Goal: Task Accomplishment & Management: Use online tool/utility

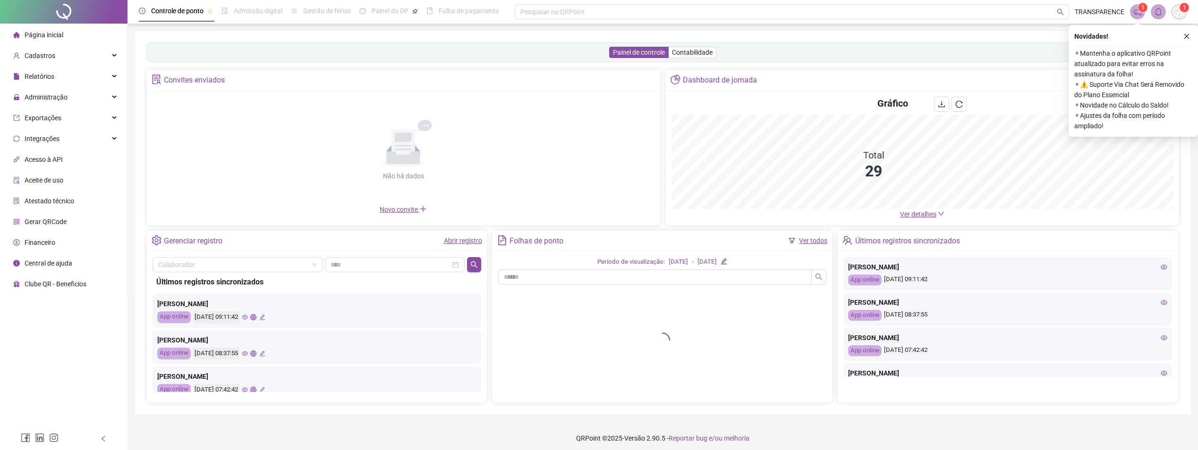
click at [42, 34] on span "Página inicial" at bounding box center [44, 35] width 39 height 8
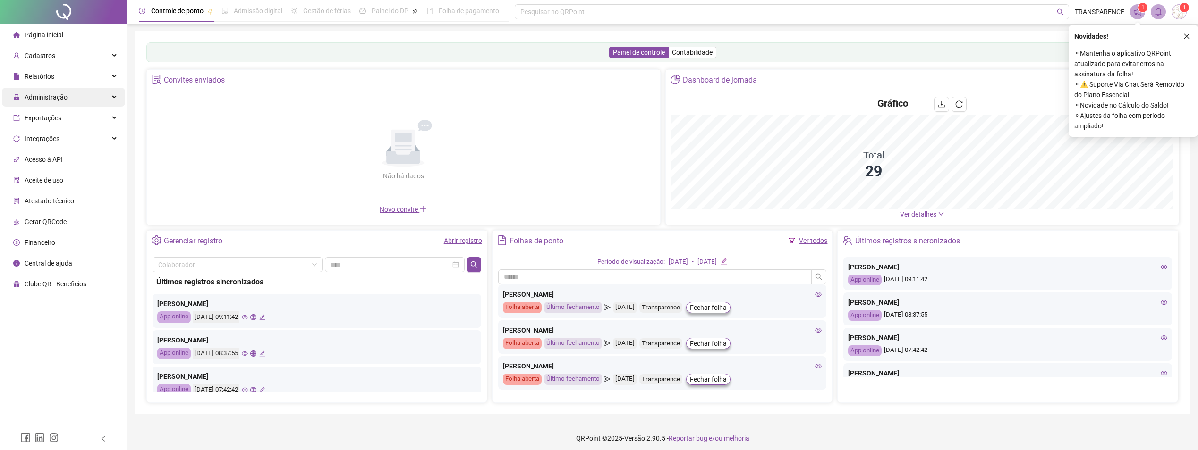
click at [58, 97] on span "Administração" at bounding box center [46, 97] width 43 height 8
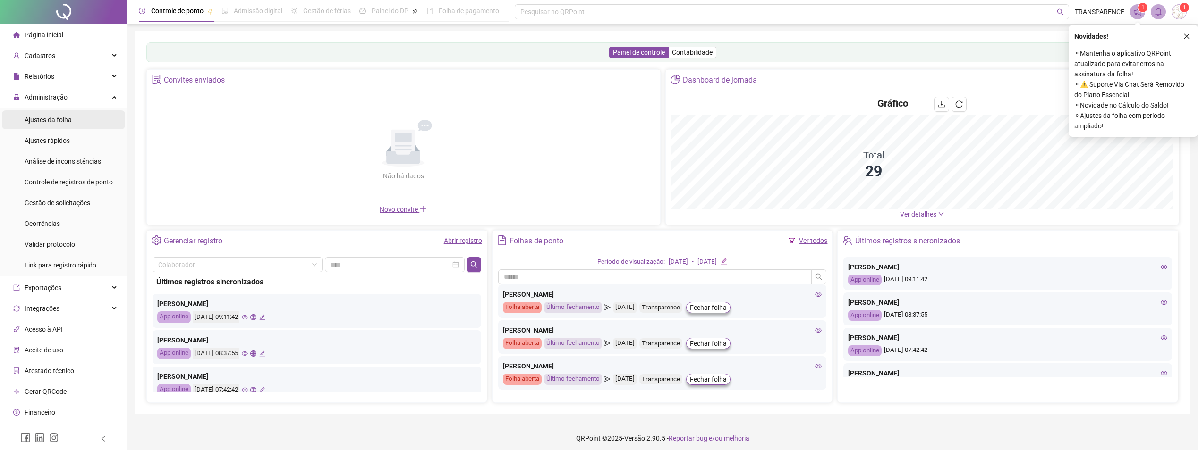
click at [56, 115] on div "Ajustes da folha" at bounding box center [48, 119] width 47 height 19
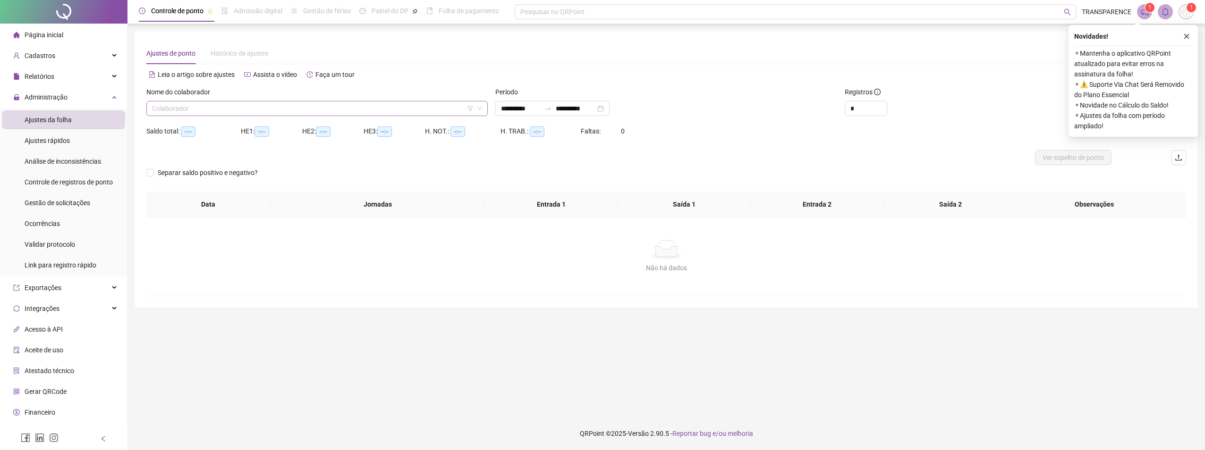
click at [319, 110] on input "search" at bounding box center [313, 109] width 322 height 14
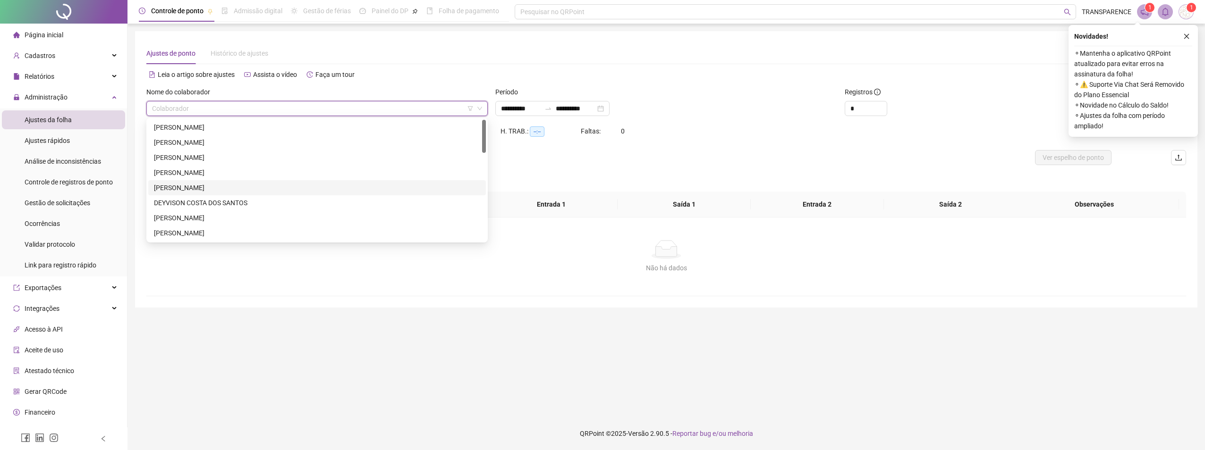
click at [229, 185] on div "[PERSON_NAME]" at bounding box center [317, 188] width 326 height 10
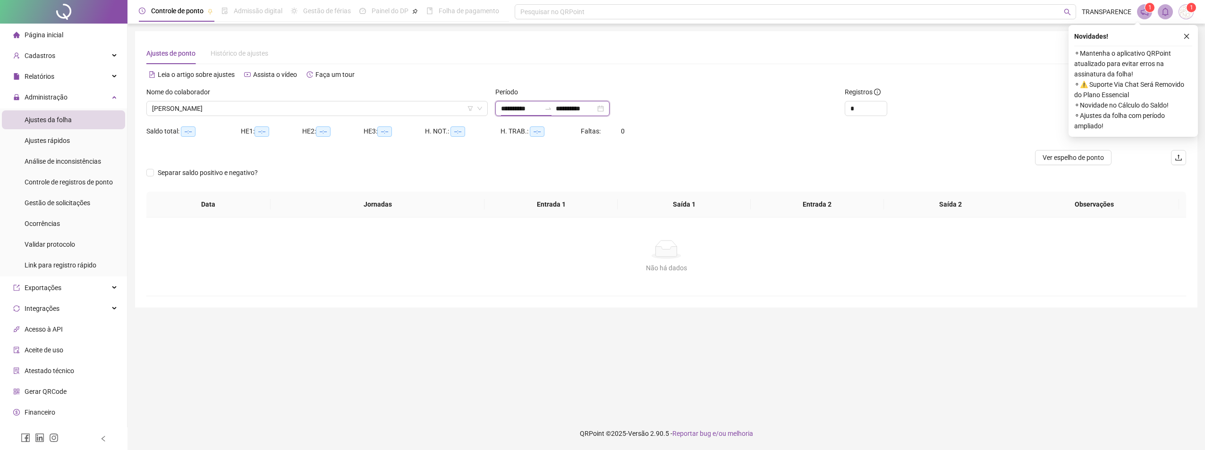
click at [501, 105] on input "**********" at bounding box center [521, 108] width 40 height 10
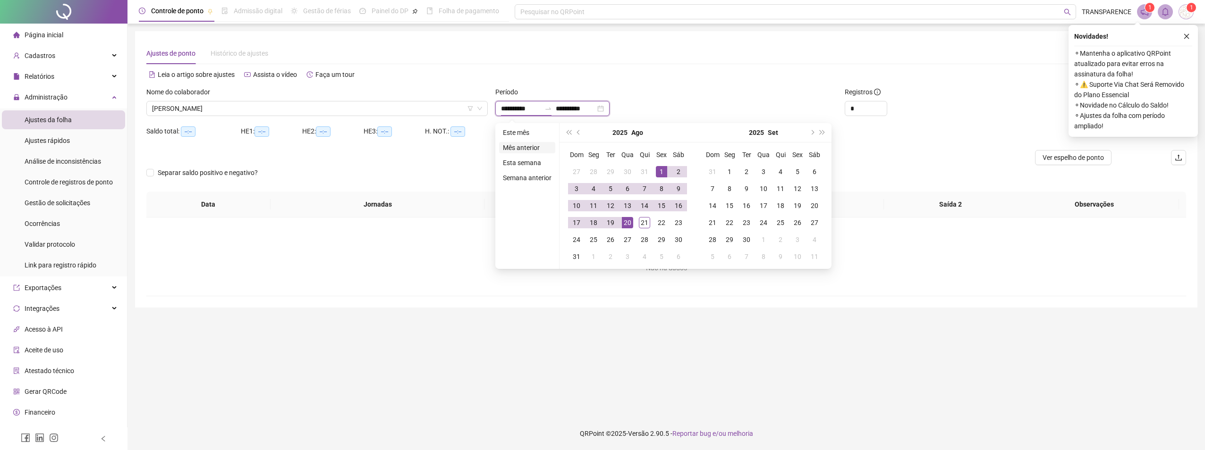
type input "**********"
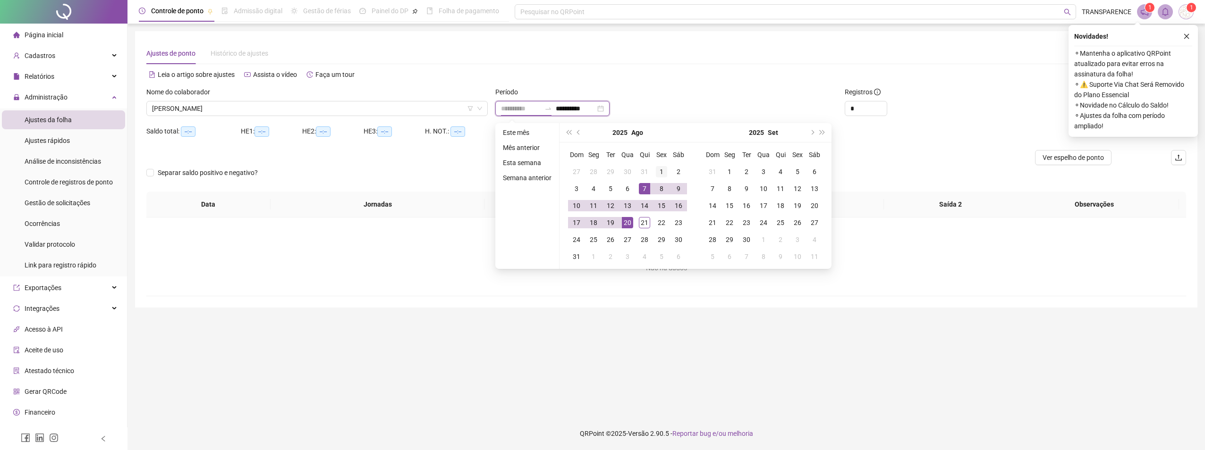
type input "**********"
click at [662, 165] on td "1" at bounding box center [661, 171] width 17 height 17
type input "**********"
click at [644, 227] on div "21" at bounding box center [644, 222] width 11 height 11
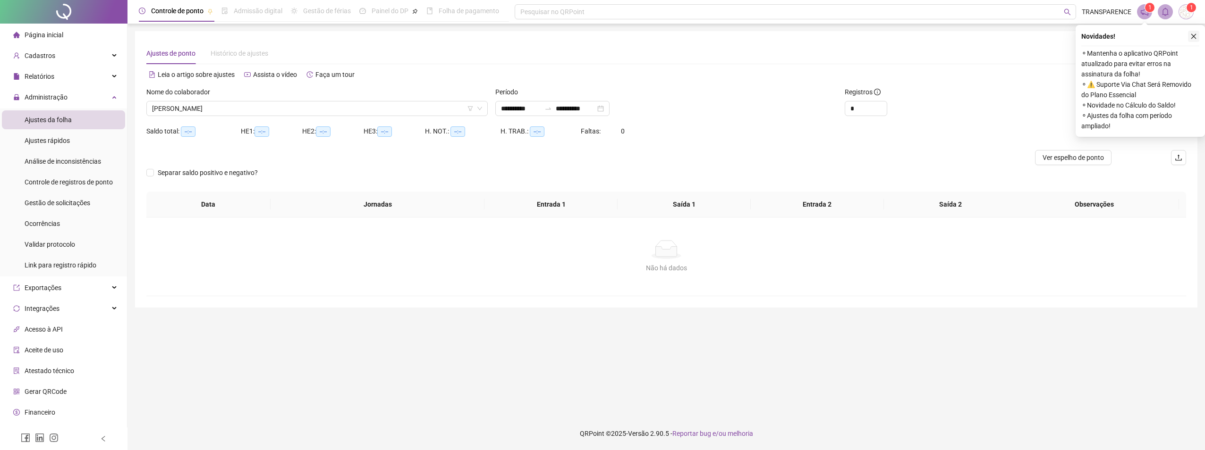
click at [1200, 38] on div "Novidades ! ⚬ Mantenha o aplicativo QRPoint atualizado para evitar erros na ass…" at bounding box center [1140, 81] width 129 height 112
click at [1193, 37] on icon "close" at bounding box center [1193, 36] width 5 height 5
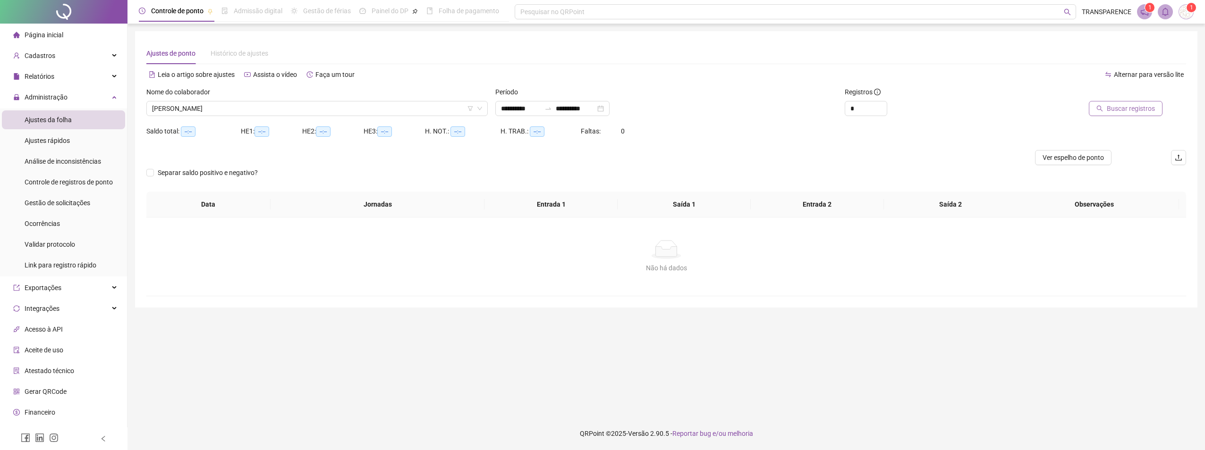
click at [1135, 105] on span "Buscar registros" at bounding box center [1131, 108] width 48 height 10
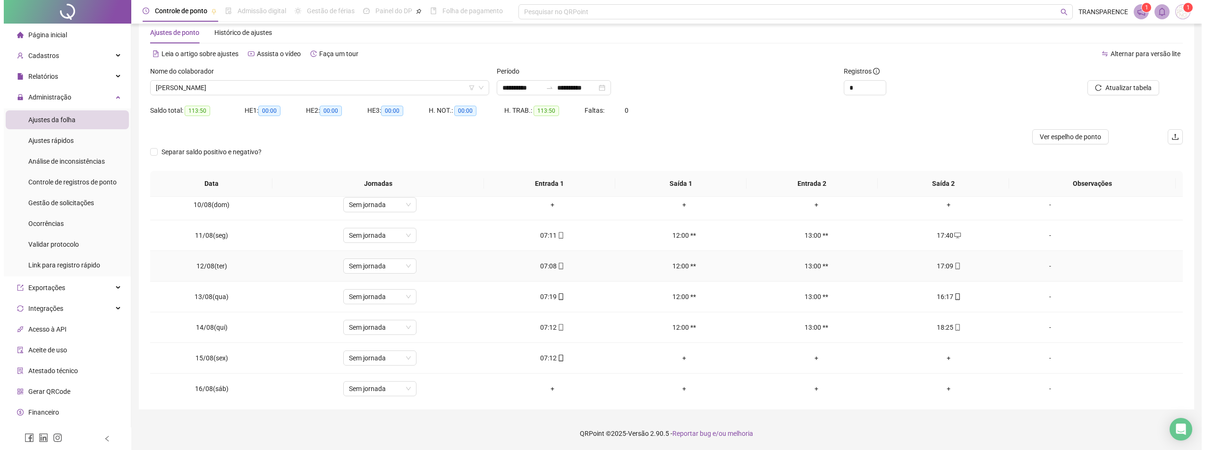
scroll to position [443, 0]
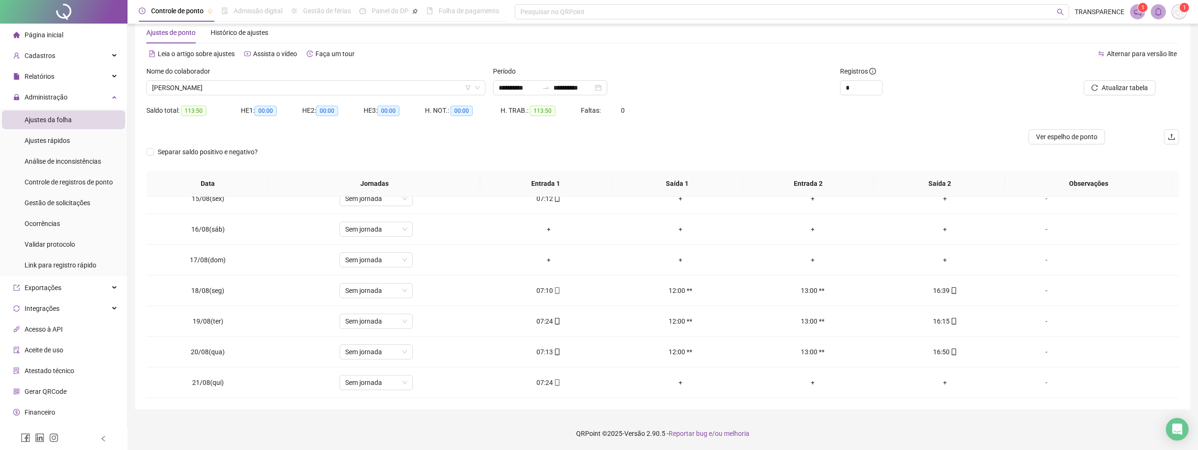
click at [413, 80] on div "Nome do colaborador" at bounding box center [315, 73] width 339 height 14
click at [410, 85] on span "[PERSON_NAME]" at bounding box center [316, 88] width 328 height 14
click at [950, 352] on icon "mobile" at bounding box center [953, 352] width 7 height 7
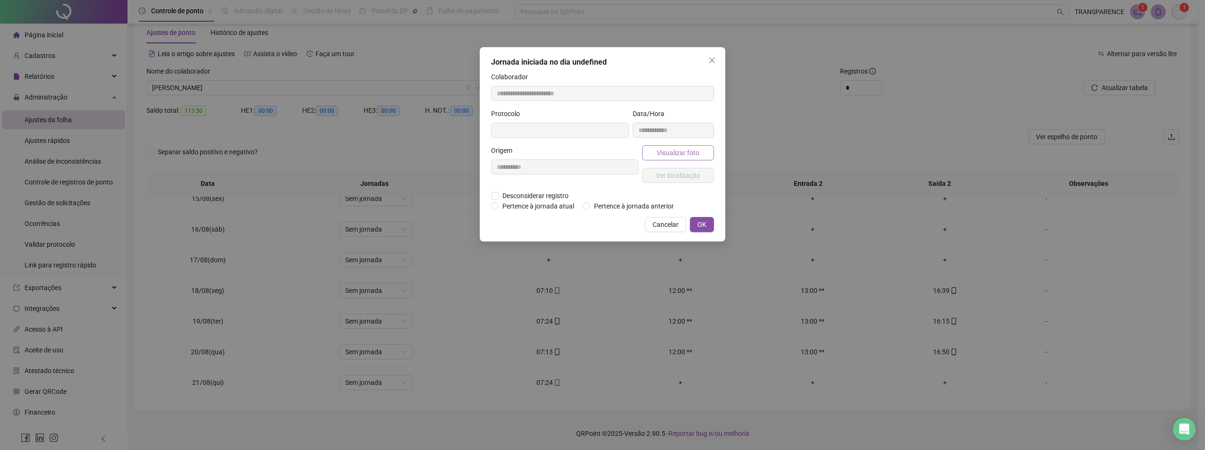
type input "**********"
click at [665, 160] on button "Visualizar foto" at bounding box center [678, 153] width 72 height 15
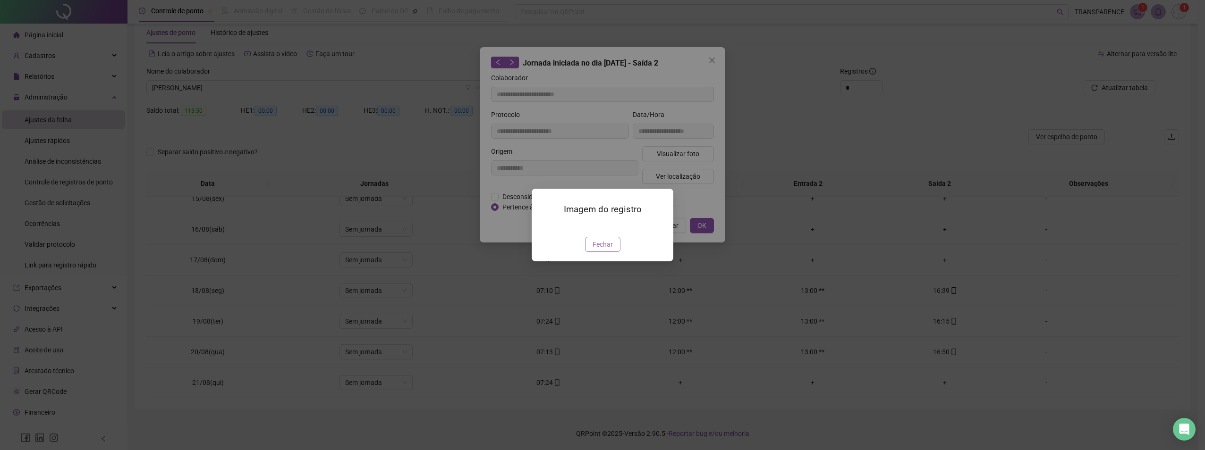
click at [607, 250] on span "Fechar" at bounding box center [603, 244] width 20 height 10
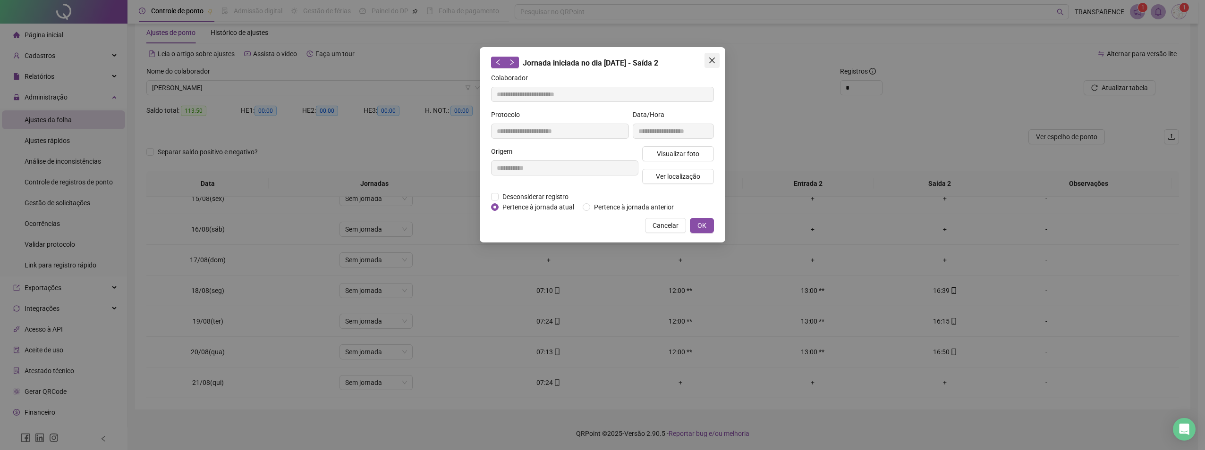
click at [719, 55] on button "Close" at bounding box center [711, 60] width 15 height 15
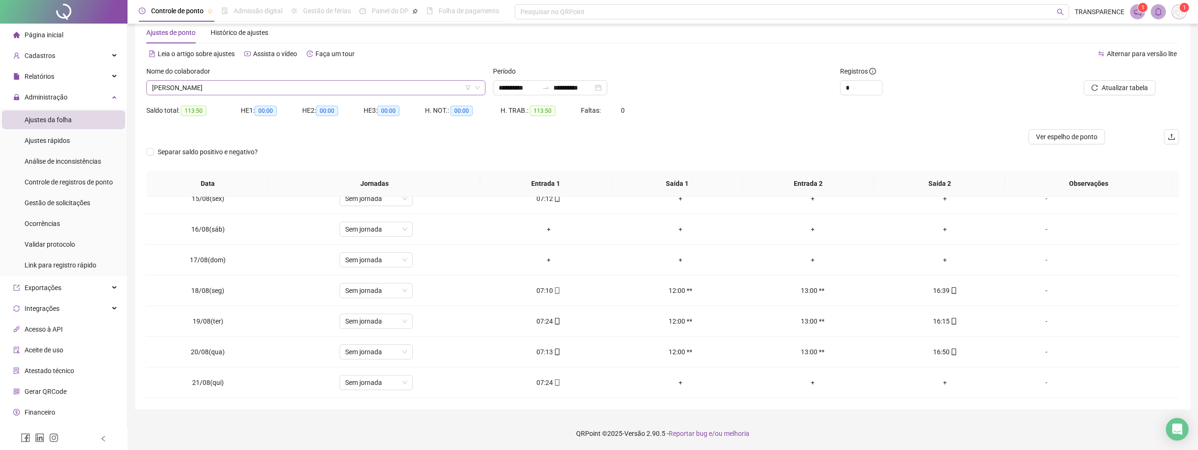
click at [341, 84] on span "[PERSON_NAME]" at bounding box center [316, 88] width 328 height 14
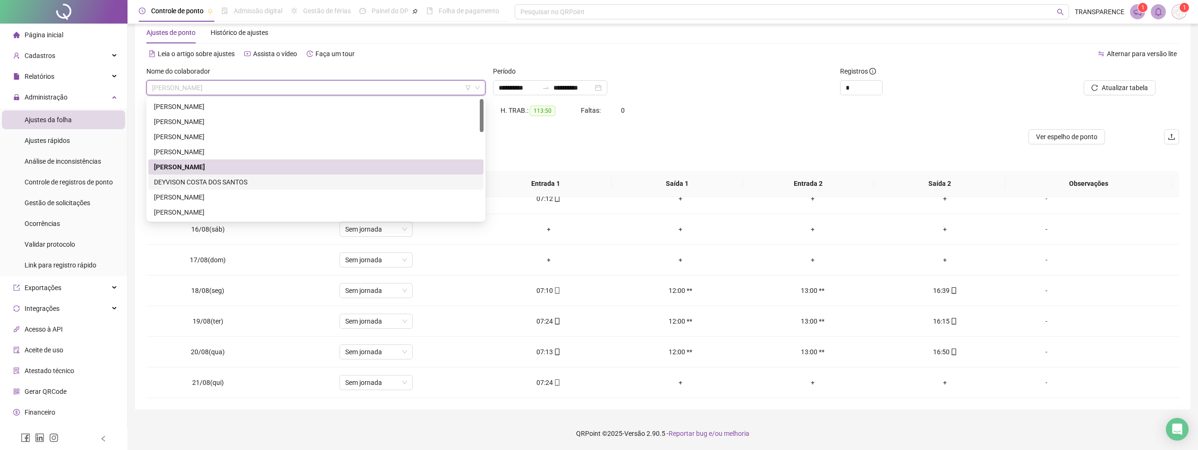
click at [214, 180] on div "DEYVISON COSTA DOS SANTOS" at bounding box center [316, 182] width 324 height 10
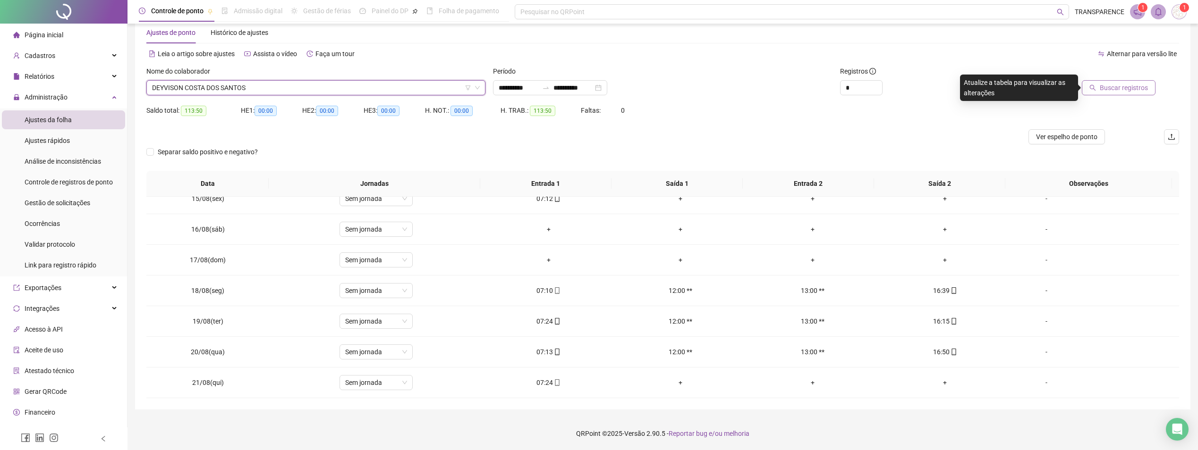
click at [1114, 88] on span "Buscar registros" at bounding box center [1124, 88] width 48 height 10
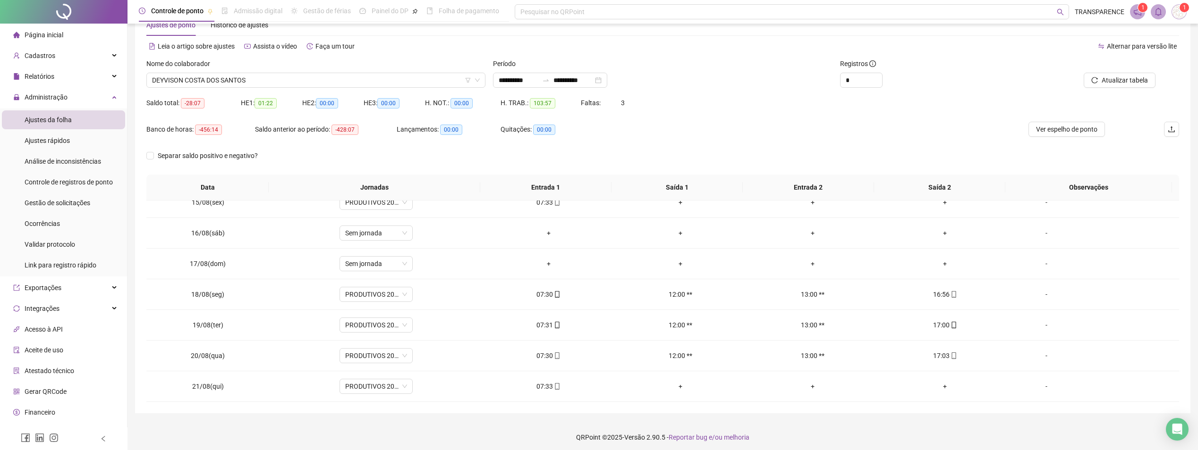
scroll to position [32, 0]
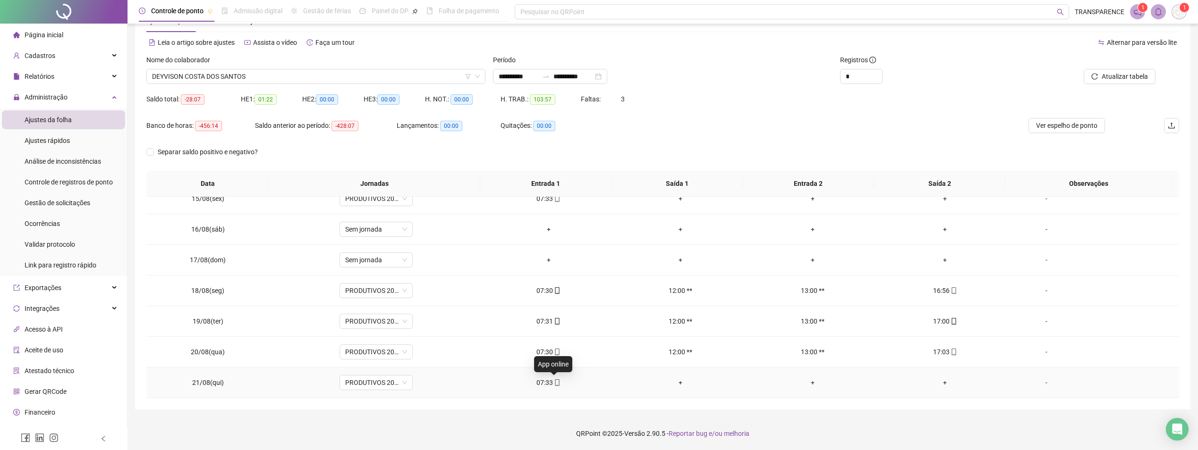
click at [555, 384] on icon "mobile" at bounding box center [557, 383] width 7 height 7
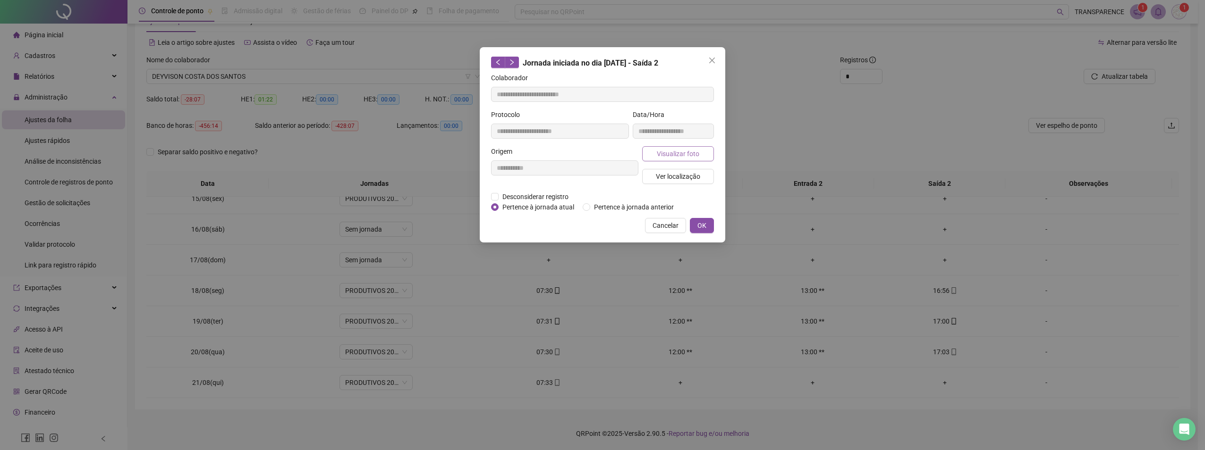
click at [688, 157] on span "Visualizar foto" at bounding box center [678, 154] width 42 height 10
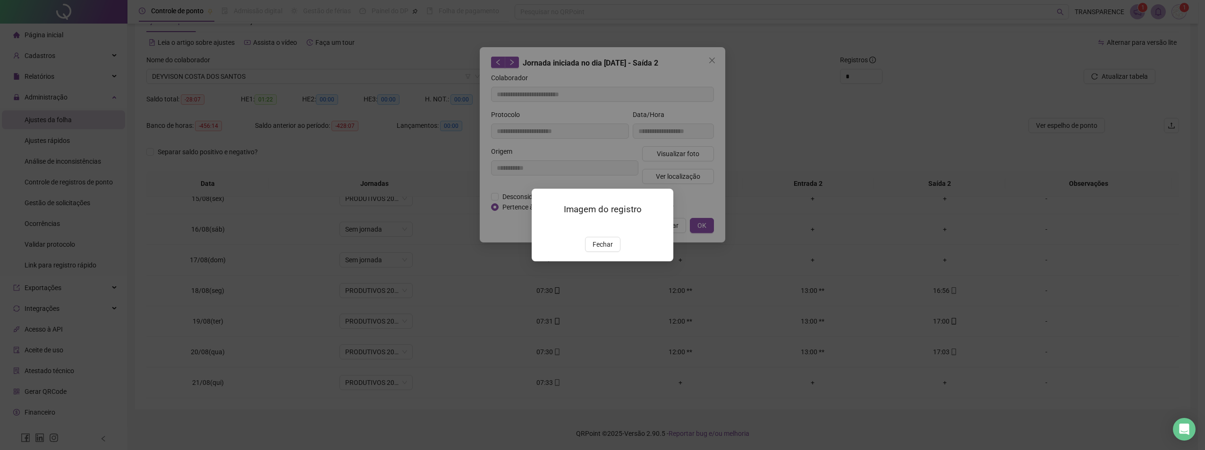
type input "**********"
click at [597, 250] on span "Fechar" at bounding box center [603, 244] width 20 height 10
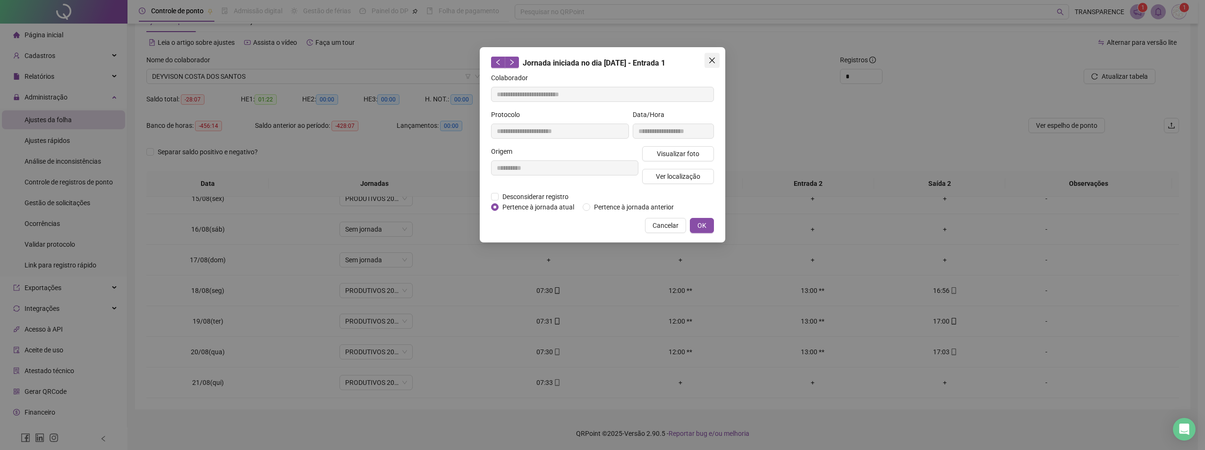
click at [715, 62] on icon "close" at bounding box center [712, 61] width 8 height 8
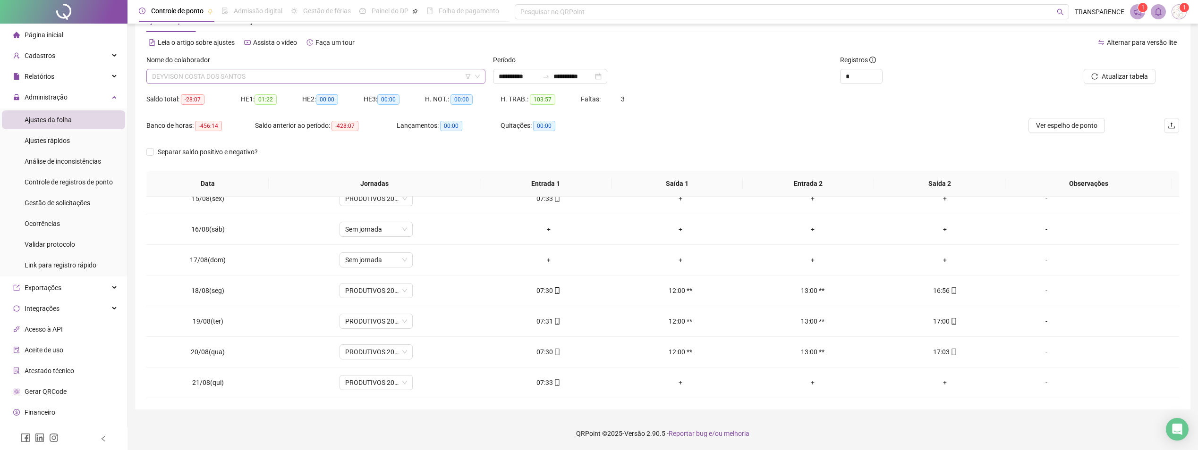
click at [373, 75] on span "DEYVISON COSTA DOS SANTOS" at bounding box center [316, 76] width 328 height 14
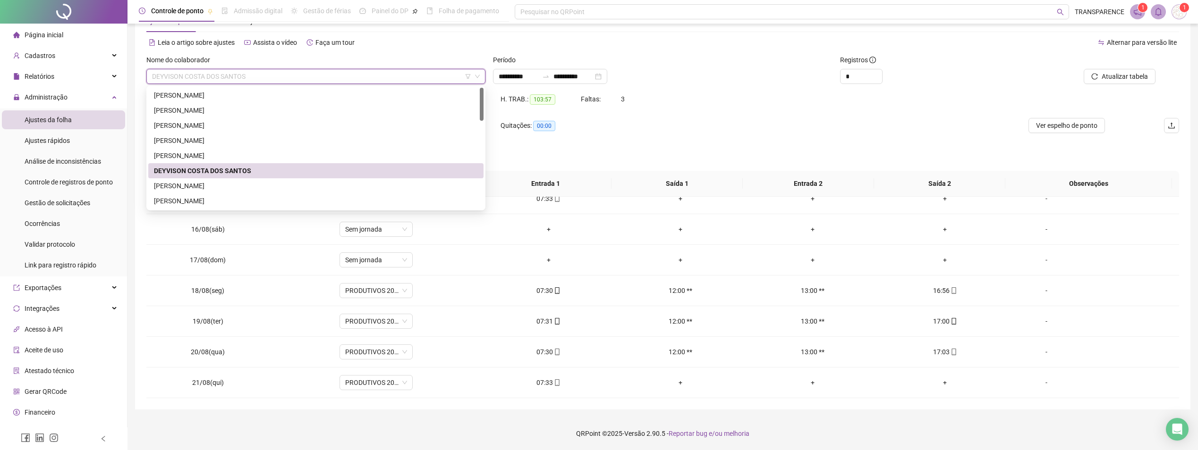
scroll to position [47, 0]
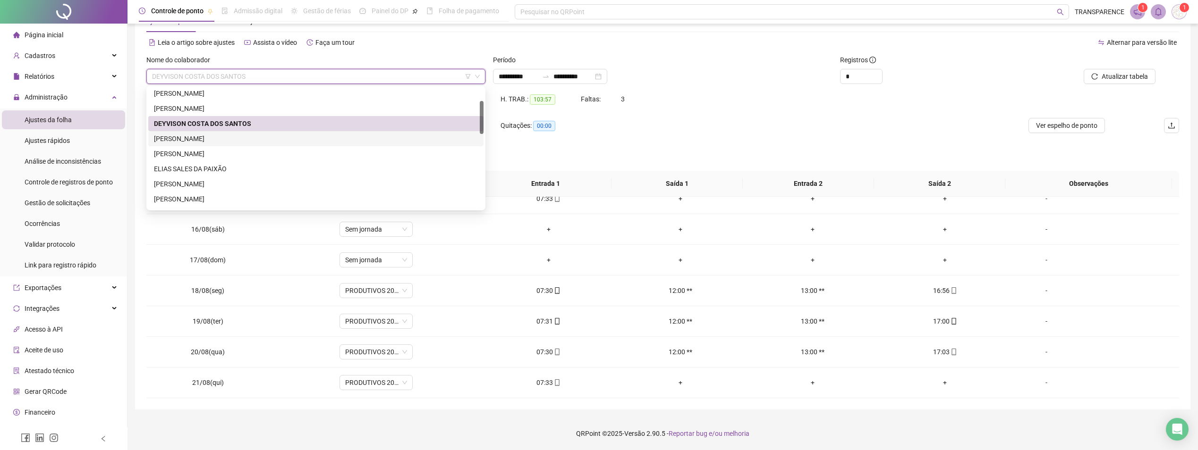
click at [237, 134] on div "[PERSON_NAME]" at bounding box center [316, 139] width 324 height 10
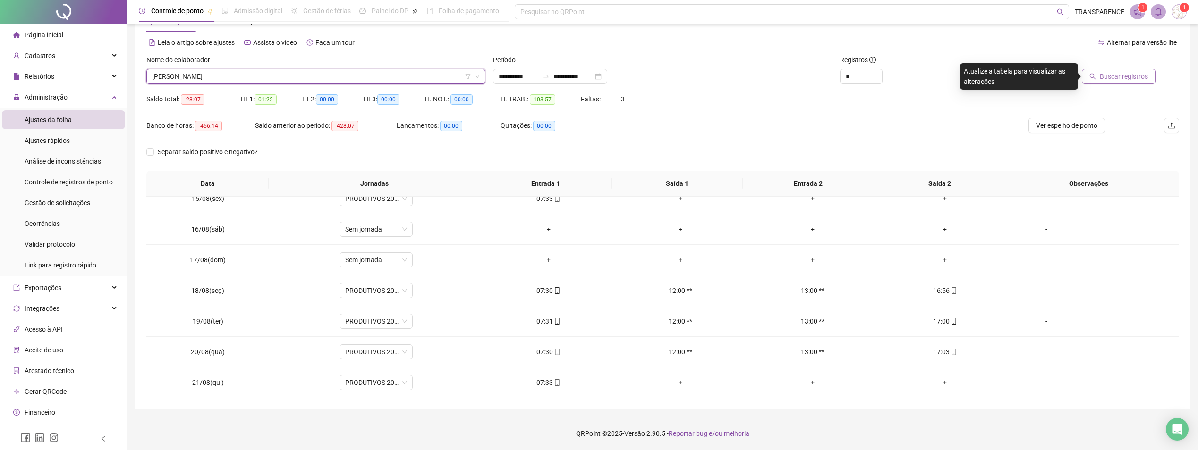
click at [1113, 73] on span "Buscar registros" at bounding box center [1124, 76] width 48 height 10
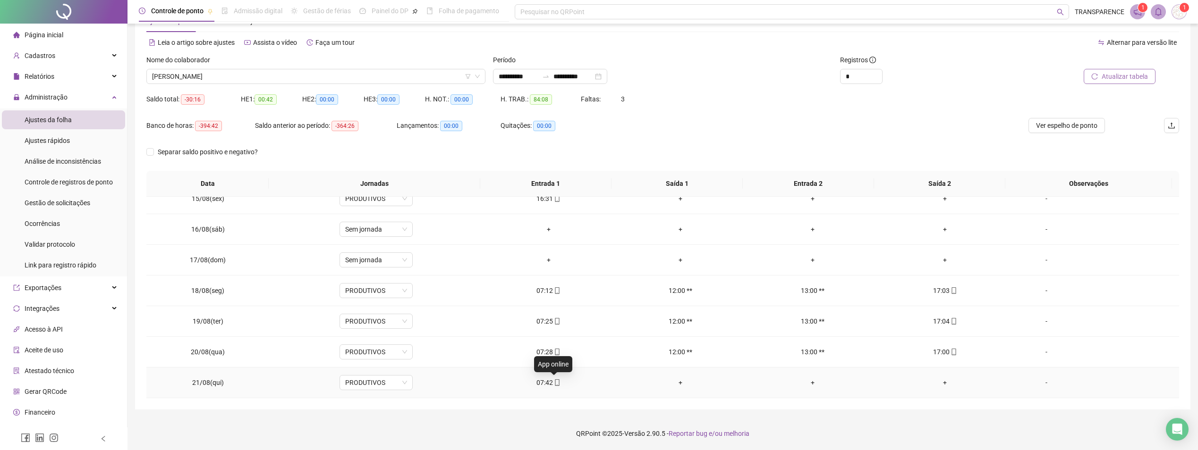
click at [554, 383] on icon "mobile" at bounding box center [557, 383] width 7 height 7
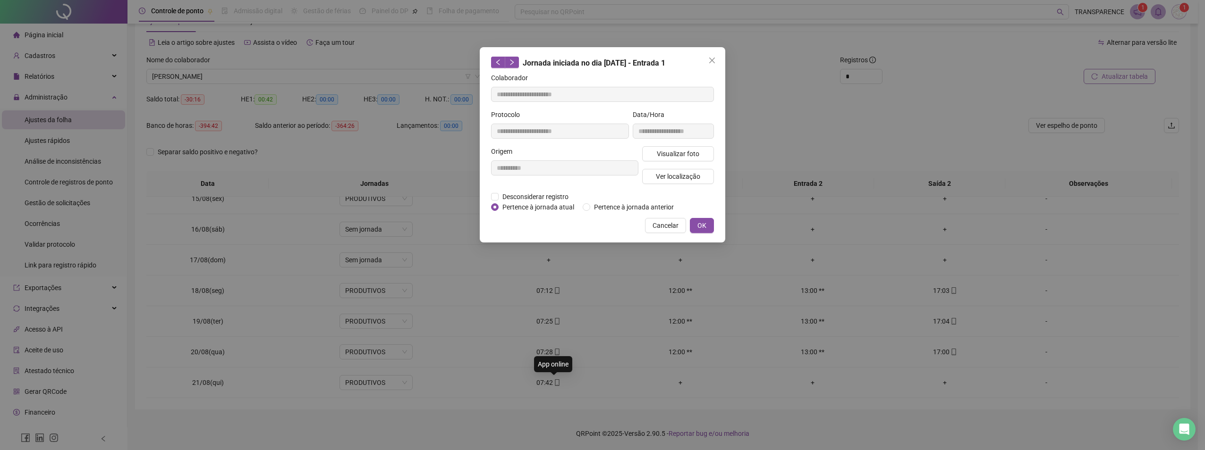
type input "**********"
click at [691, 146] on button "Visualizar foto" at bounding box center [678, 153] width 72 height 15
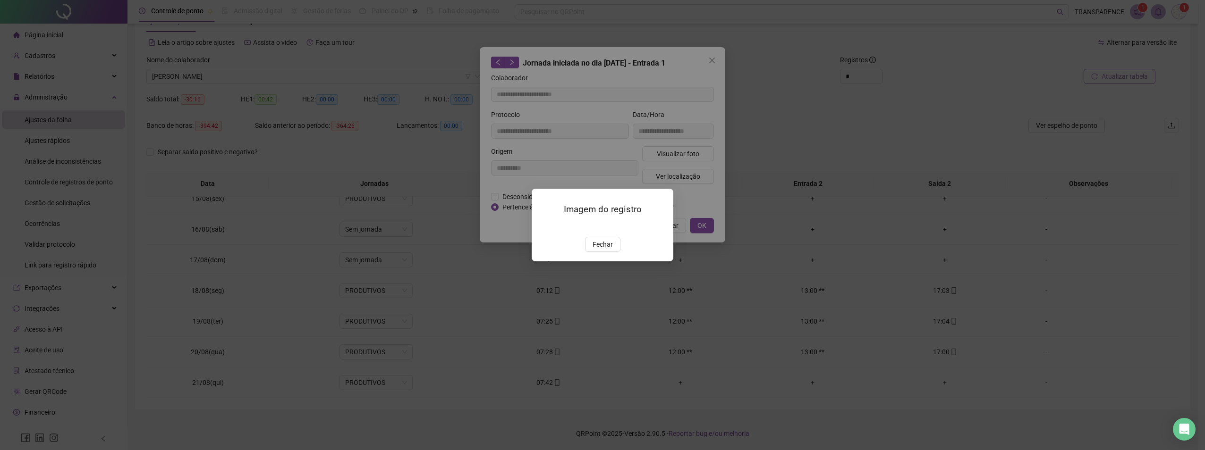
drag, startPoint x: 604, startPoint y: 298, endPoint x: 699, endPoint y: 51, distance: 264.5
click at [604, 250] on span "Fechar" at bounding box center [603, 244] width 20 height 10
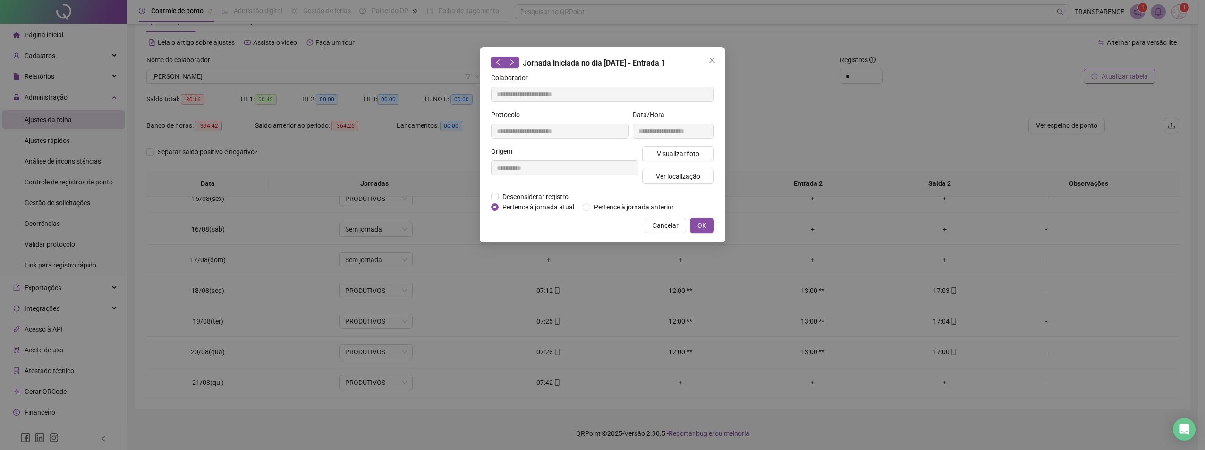
drag, startPoint x: 713, startPoint y: 57, endPoint x: 461, endPoint y: 101, distance: 255.4
click at [710, 59] on button "Close" at bounding box center [711, 60] width 15 height 15
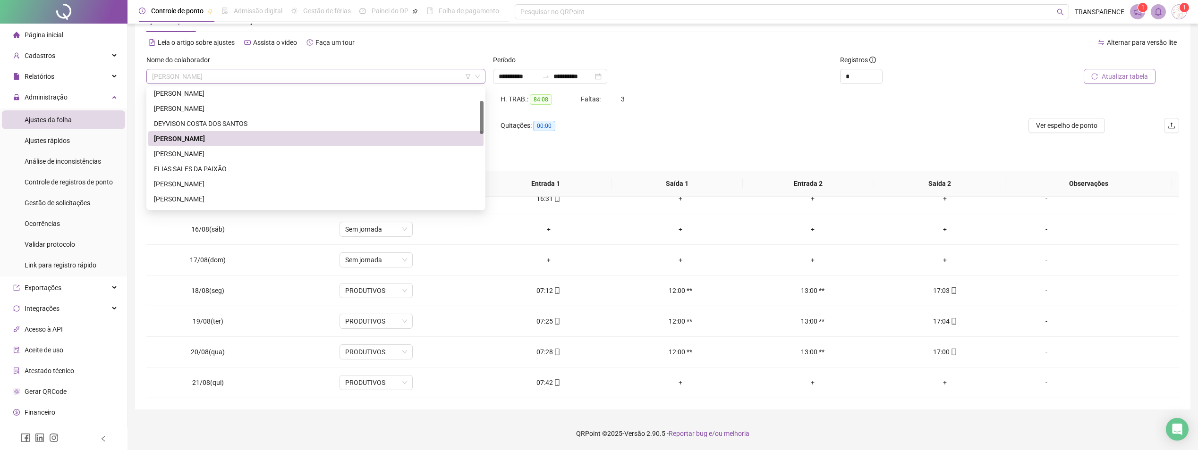
click at [370, 71] on span "[PERSON_NAME]" at bounding box center [316, 76] width 328 height 14
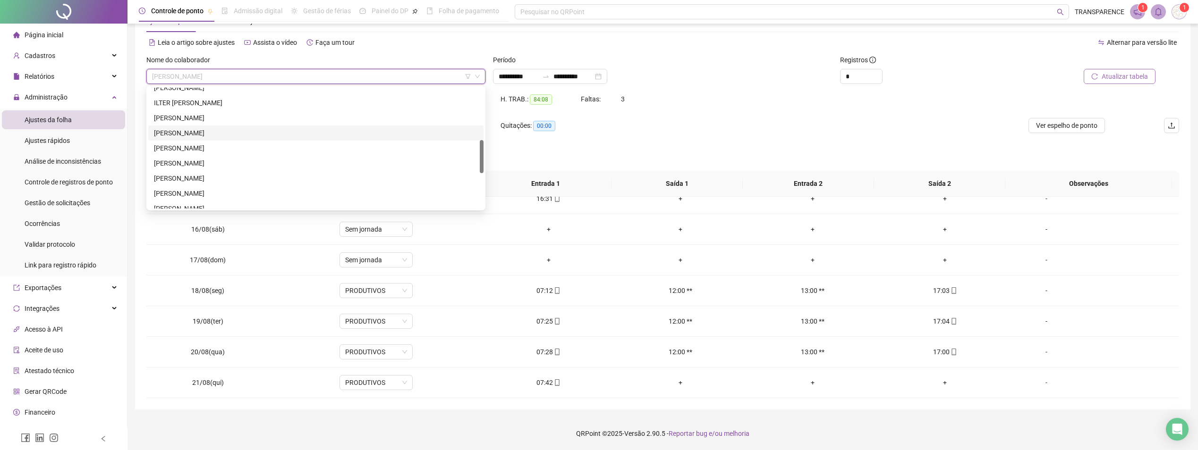
scroll to position [236, 0]
click at [232, 173] on div "[PERSON_NAME] RICORDI" at bounding box center [316, 176] width 324 height 10
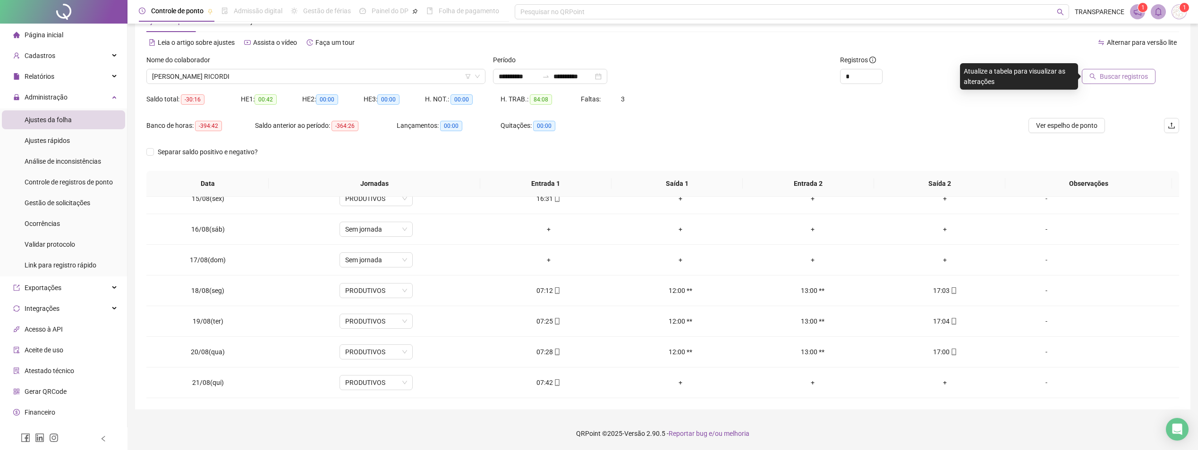
click at [1101, 76] on button "Buscar registros" at bounding box center [1119, 76] width 74 height 15
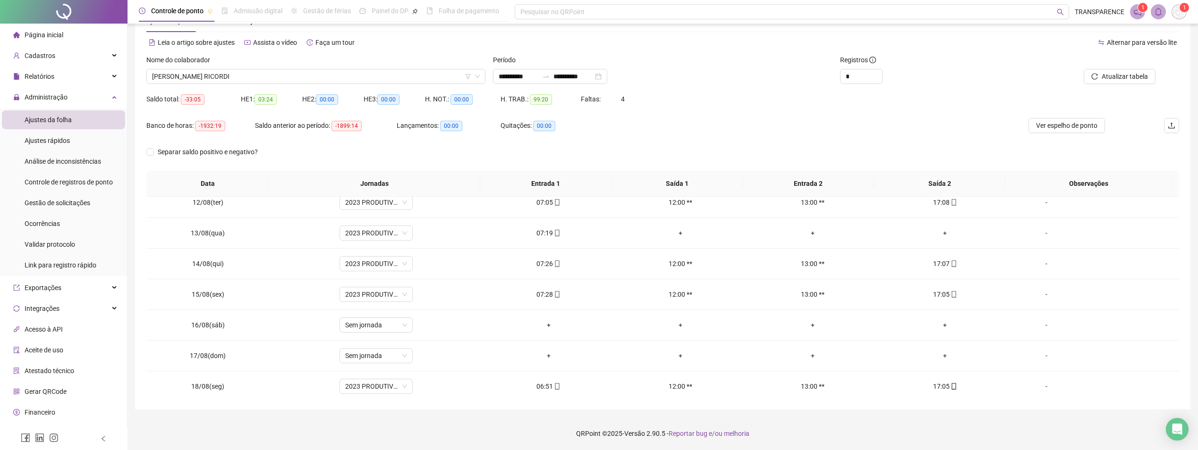
scroll to position [348, 0]
click at [286, 68] on div "Nome do colaborador" at bounding box center [315, 62] width 339 height 14
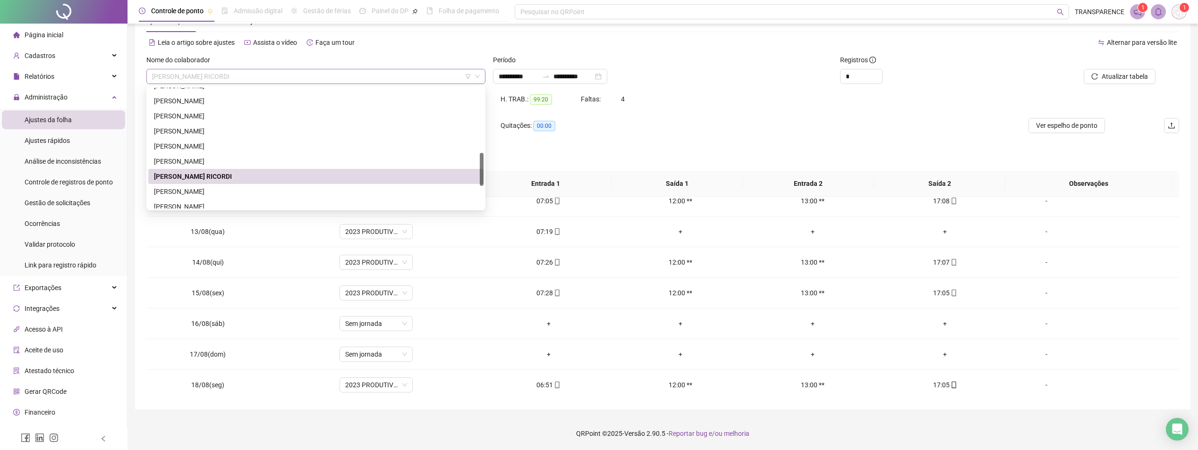
click at [284, 74] on span "[PERSON_NAME] RICORDI" at bounding box center [316, 76] width 328 height 14
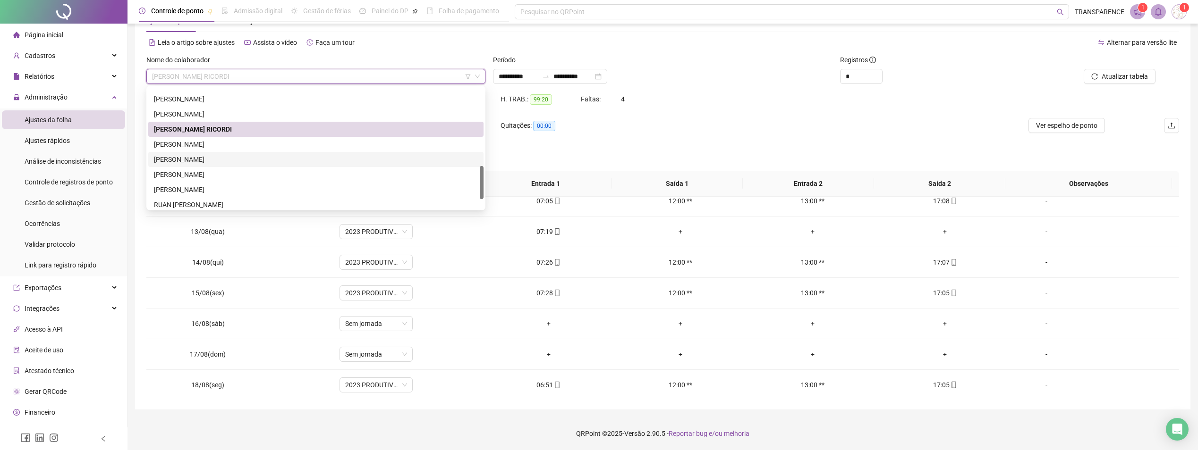
click at [233, 167] on div "[PERSON_NAME] [PERSON_NAME] DOS SANTOS [PERSON_NAME] RICORDI [PERSON_NAME] [PER…" at bounding box center [315, 151] width 335 height 151
click at [251, 162] on div "[PERSON_NAME]" at bounding box center [316, 159] width 324 height 10
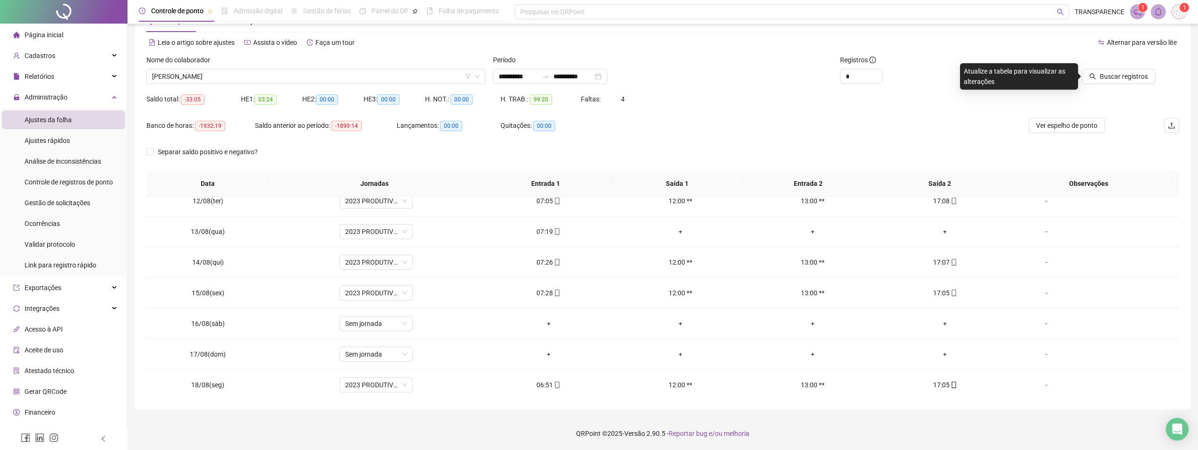
click at [1096, 85] on div "Buscar registros" at bounding box center [1095, 73] width 173 height 37
click at [1094, 82] on button "Buscar registros" at bounding box center [1119, 76] width 74 height 15
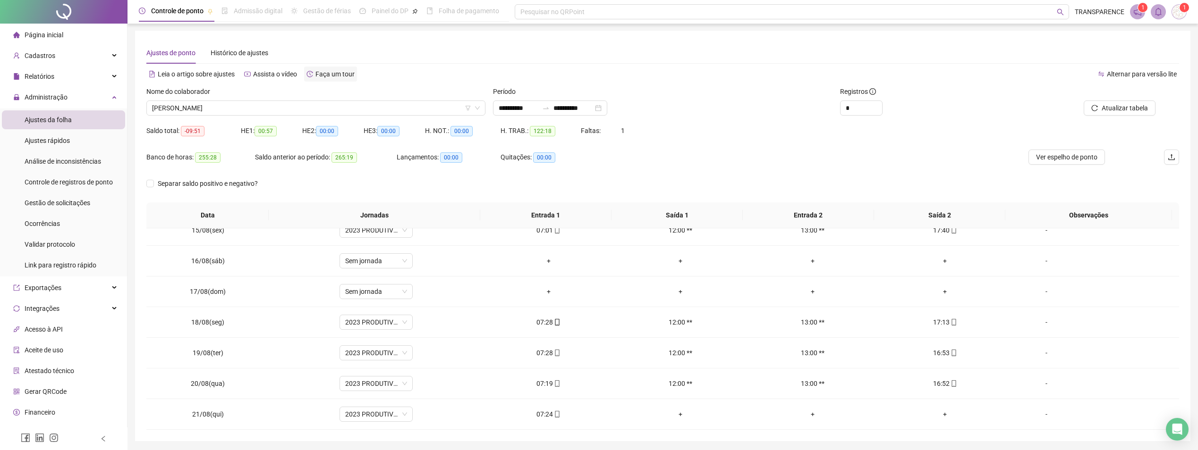
scroll to position [0, 0]
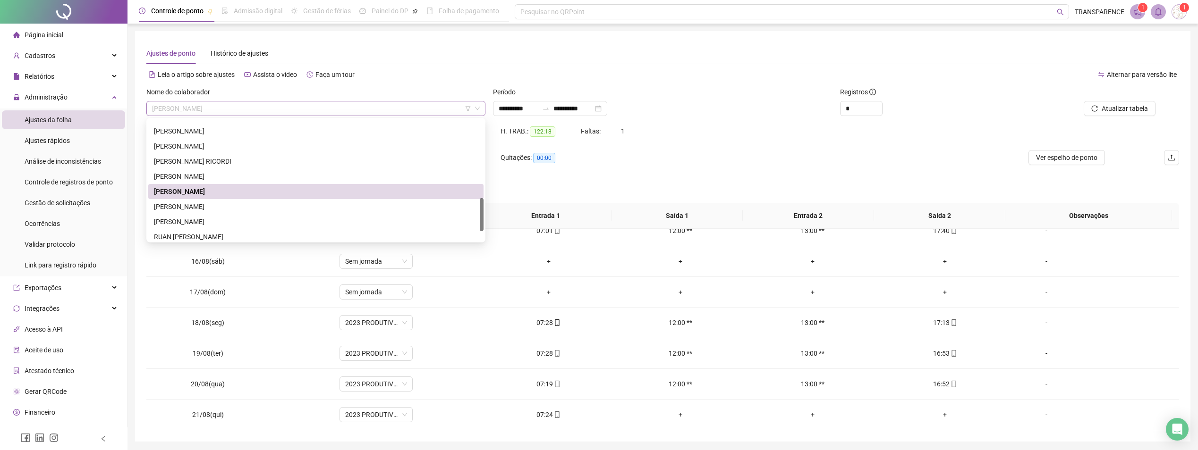
click at [309, 111] on span "[PERSON_NAME]" at bounding box center [316, 109] width 328 height 14
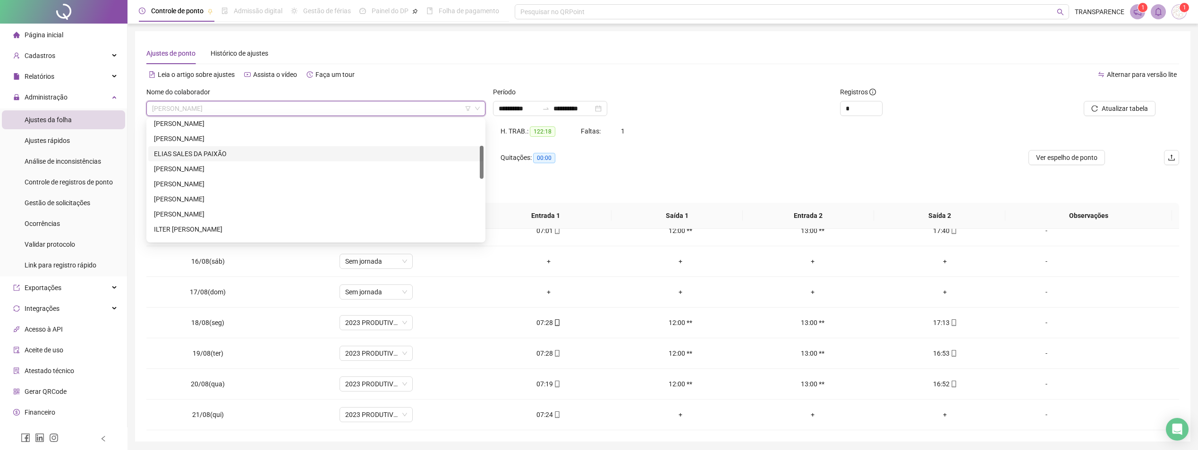
scroll to position [142, 0]
drag, startPoint x: 229, startPoint y: 195, endPoint x: 237, endPoint y: 189, distance: 9.8
click at [229, 195] on div "[PERSON_NAME]" at bounding box center [316, 197] width 324 height 10
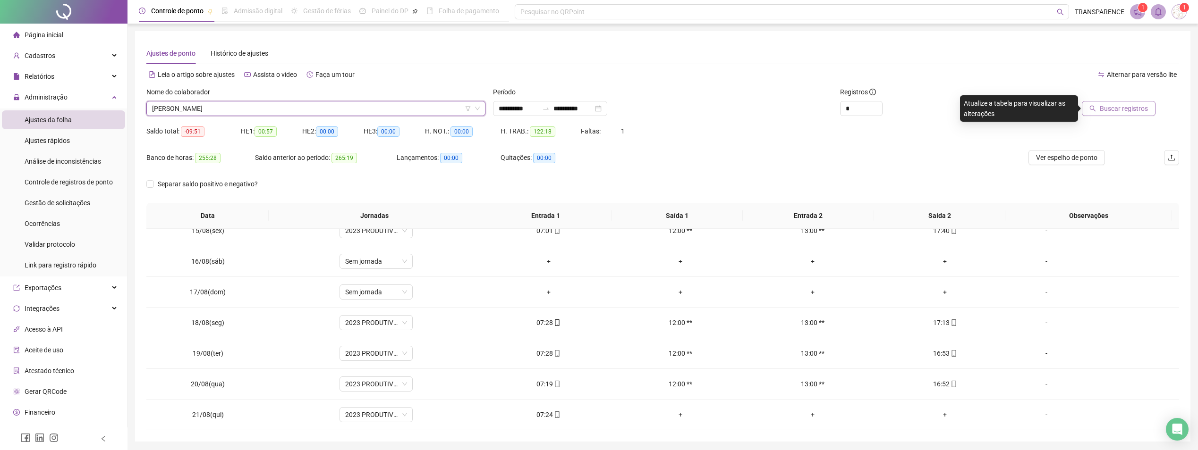
click at [1123, 111] on span "Buscar registros" at bounding box center [1124, 108] width 48 height 10
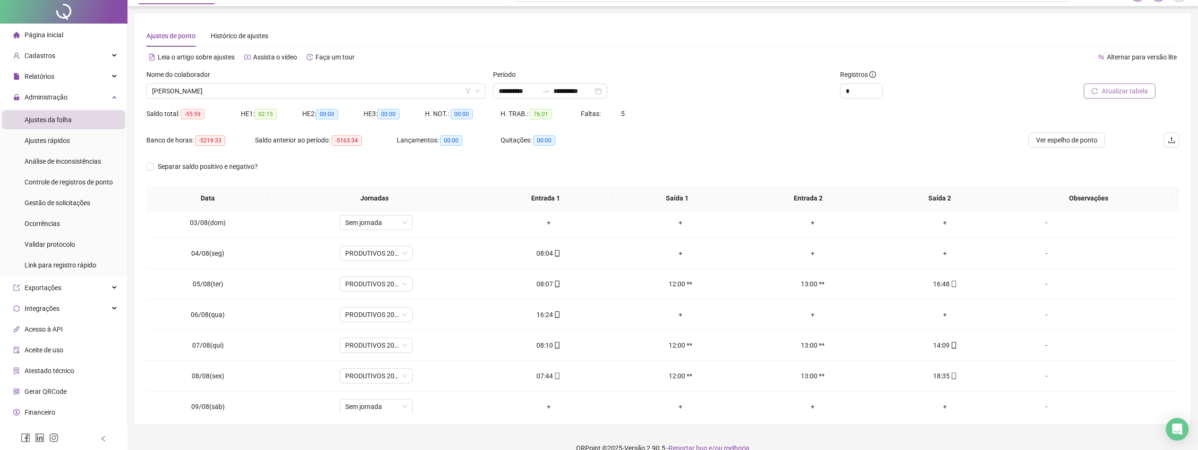
scroll to position [0, 0]
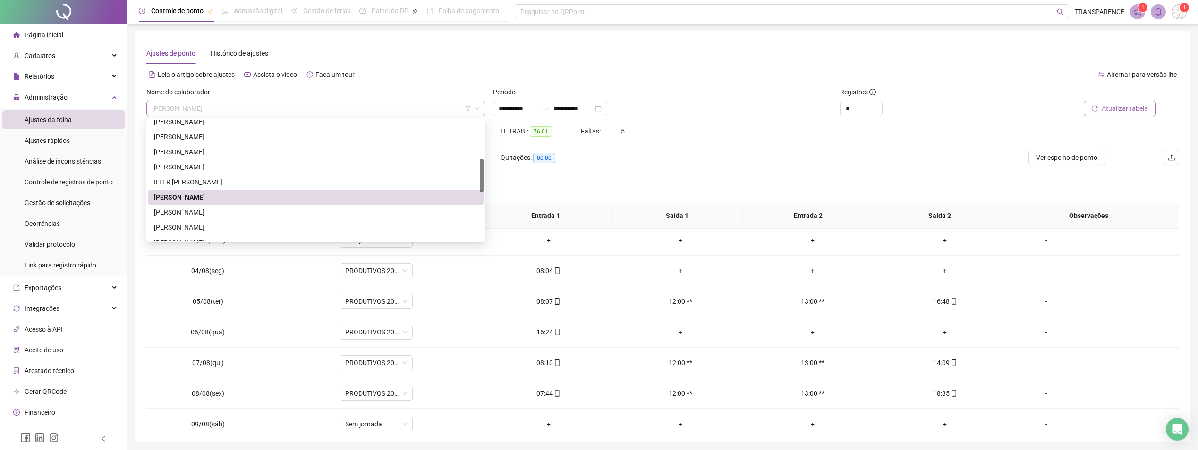
click at [376, 107] on span "[PERSON_NAME]" at bounding box center [316, 109] width 328 height 14
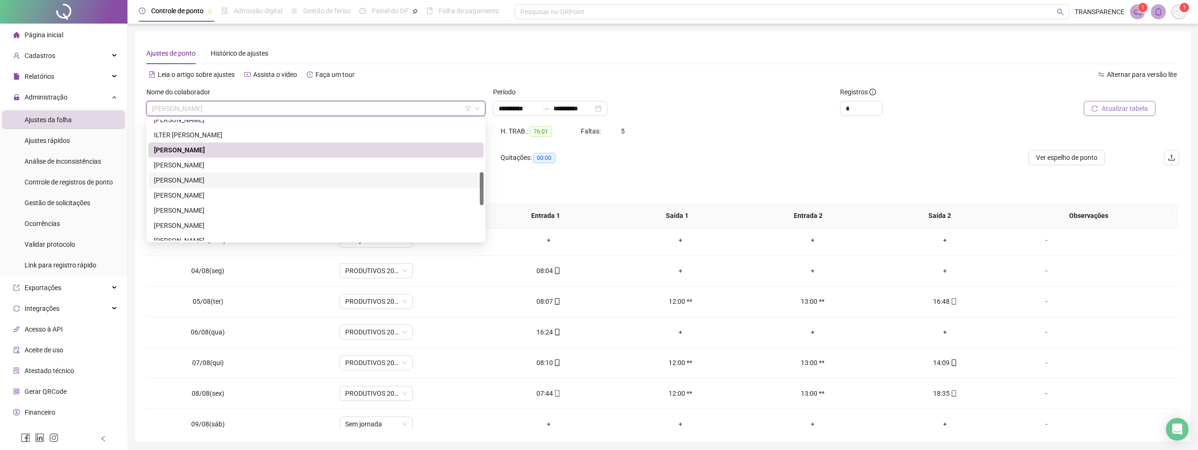
click at [224, 179] on div "[PERSON_NAME]" at bounding box center [316, 180] width 324 height 10
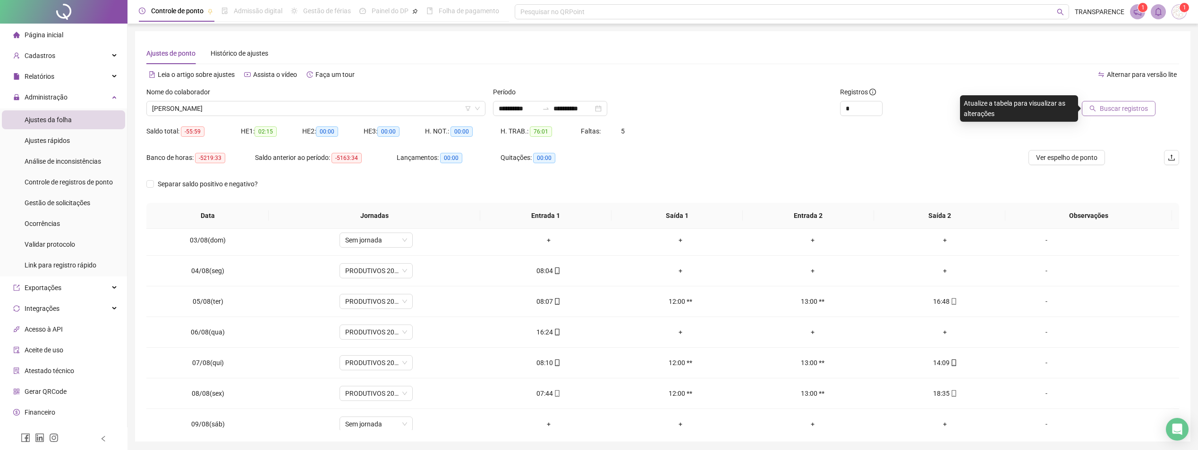
click at [1127, 108] on span "Buscar registros" at bounding box center [1124, 108] width 48 height 10
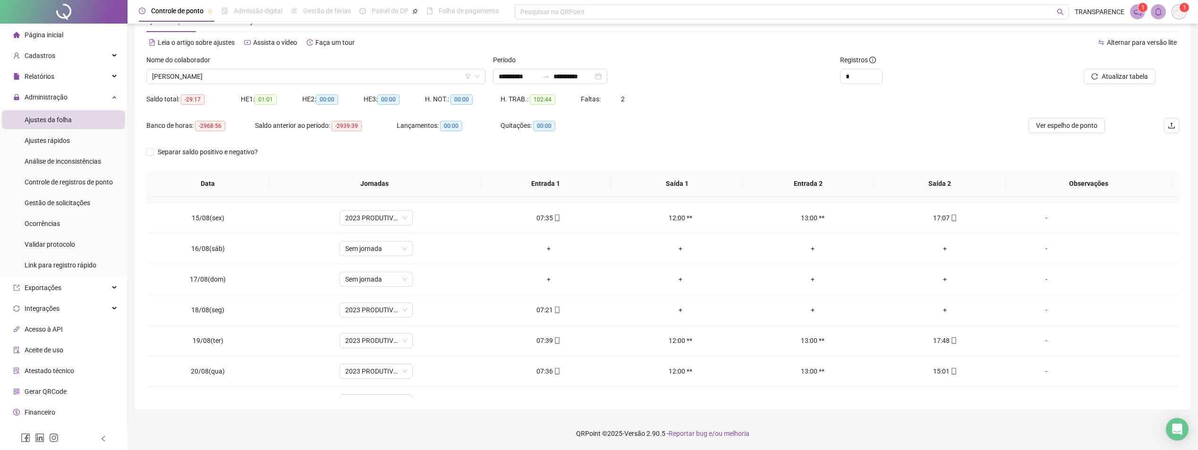
scroll to position [443, 0]
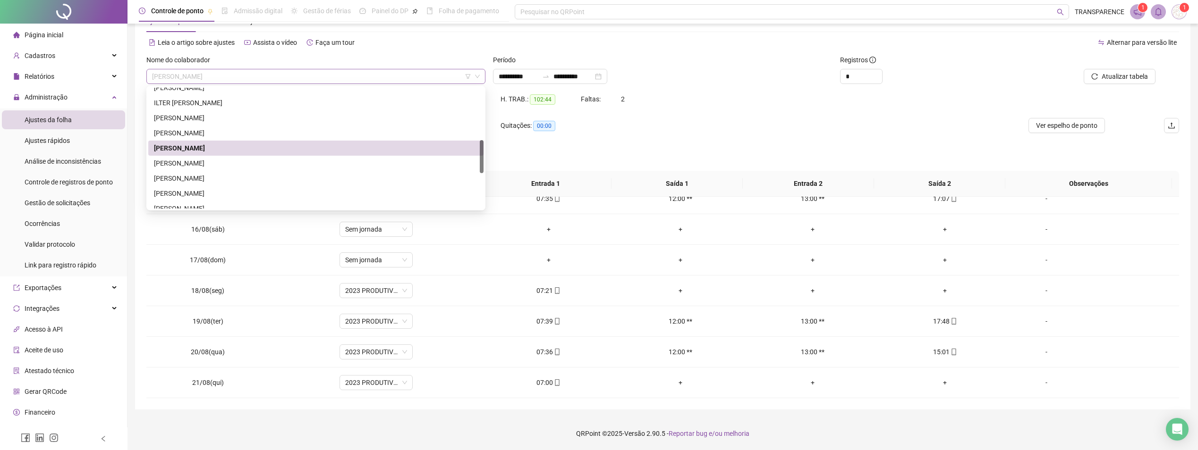
click at [398, 73] on span "[PERSON_NAME]" at bounding box center [316, 76] width 328 height 14
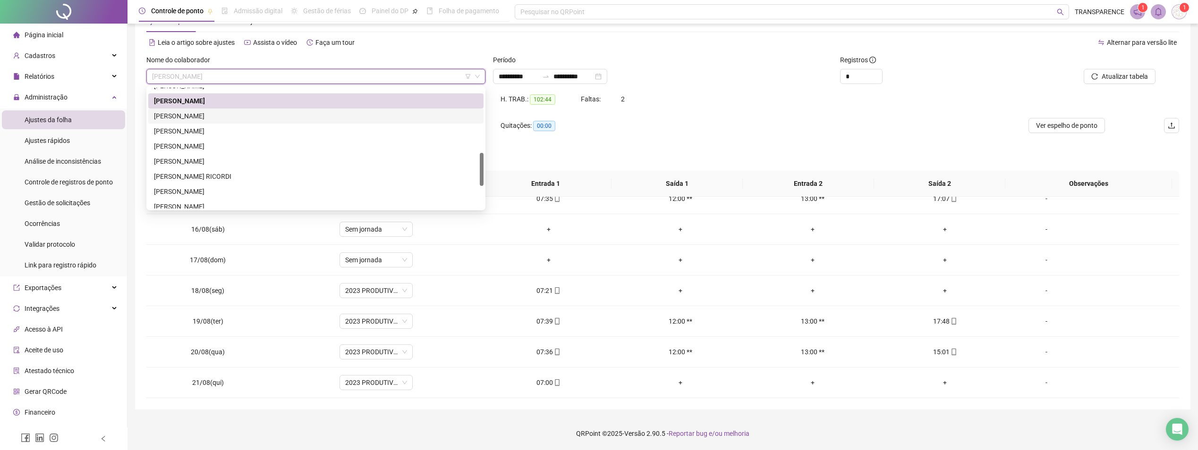
click at [249, 111] on div "[PERSON_NAME]" at bounding box center [316, 116] width 324 height 10
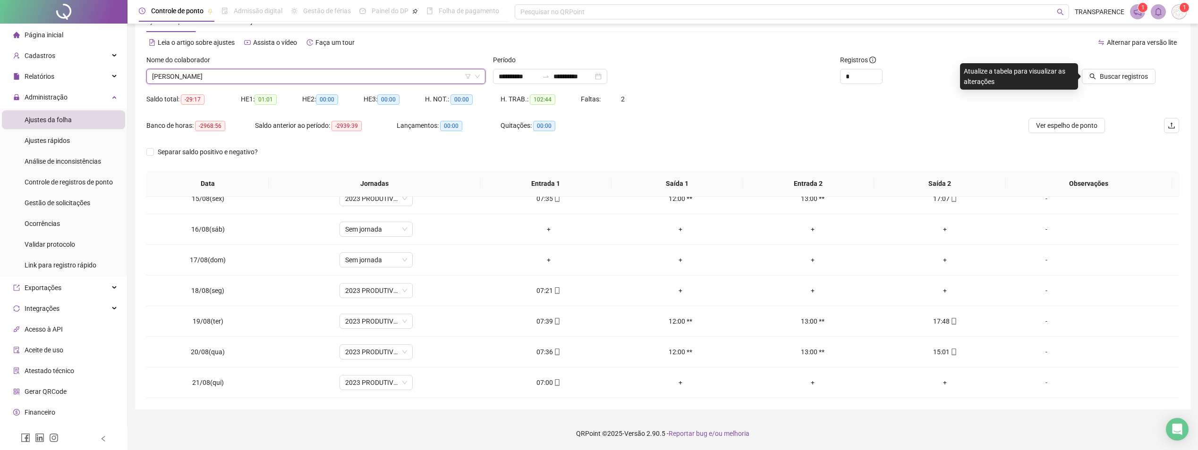
click at [417, 75] on span "[PERSON_NAME]" at bounding box center [316, 76] width 328 height 14
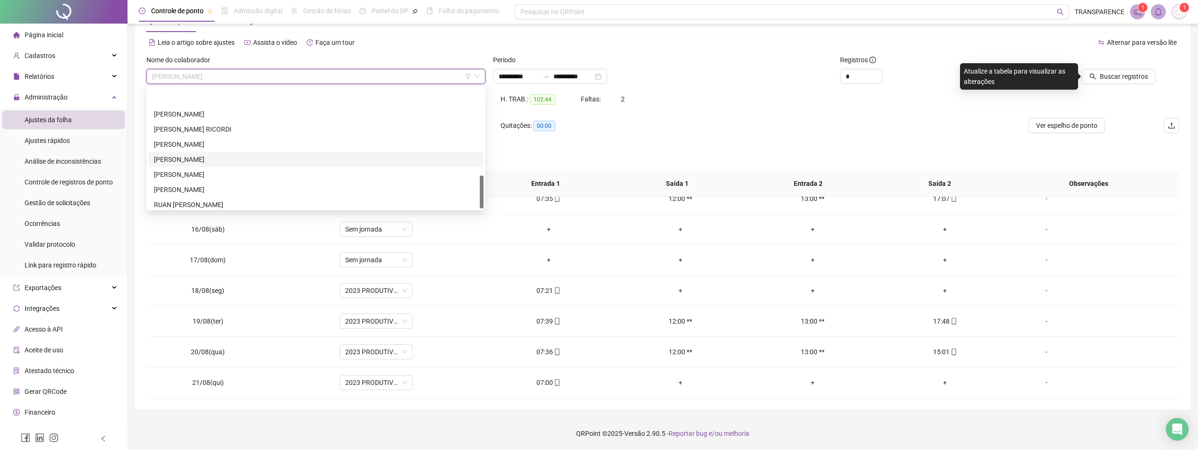
scroll to position [317, 0]
drag, startPoint x: 270, startPoint y: 186, endPoint x: 288, endPoint y: 179, distance: 19.7
click at [274, 184] on div "[PERSON_NAME]" at bounding box center [316, 186] width 324 height 10
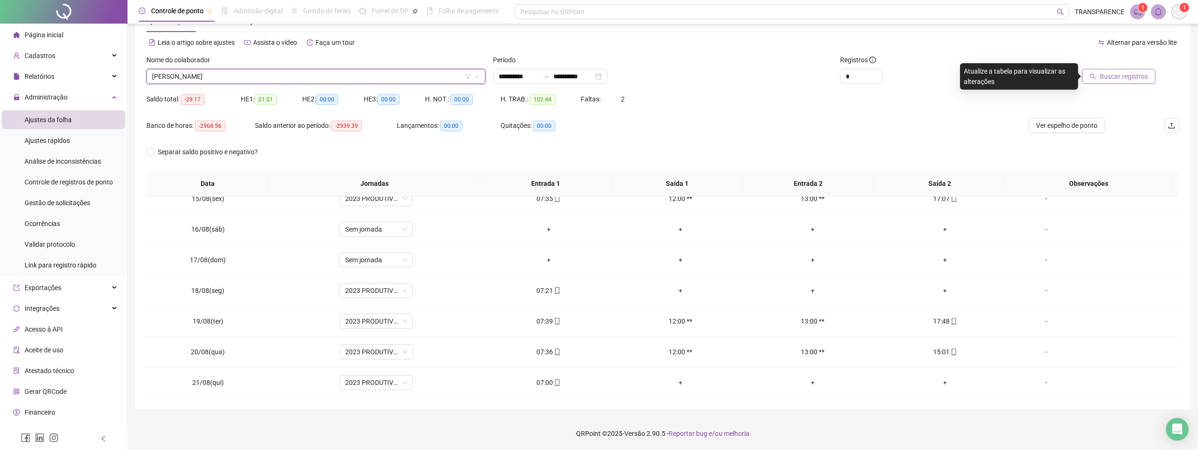
click at [1136, 76] on span "Buscar registros" at bounding box center [1124, 76] width 48 height 10
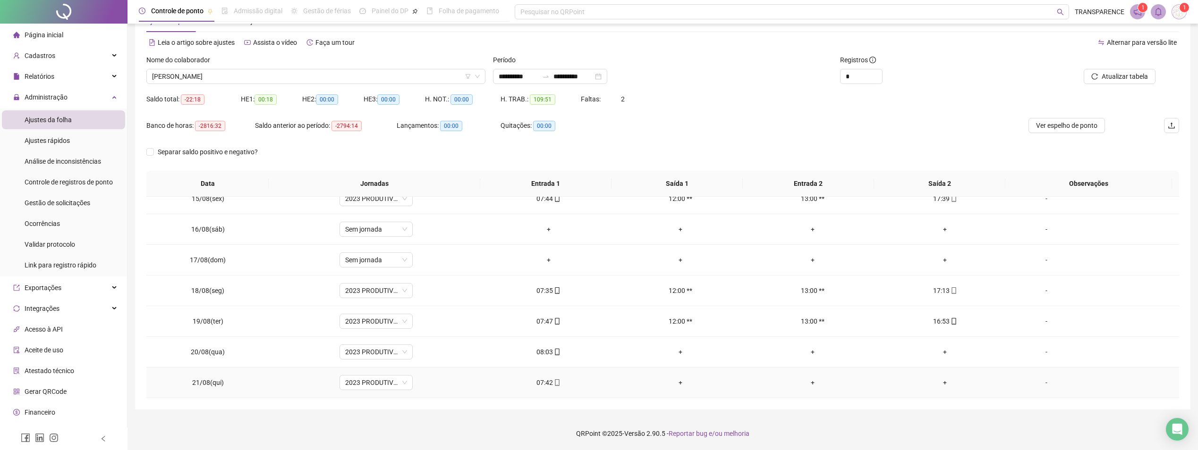
click at [558, 381] on div "07:42" at bounding box center [548, 383] width 117 height 10
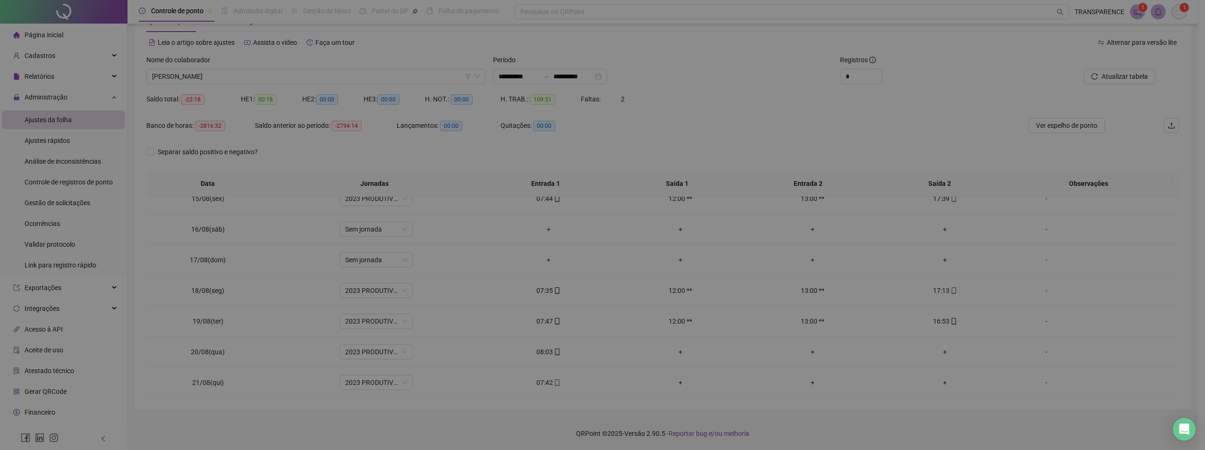
type input "**********"
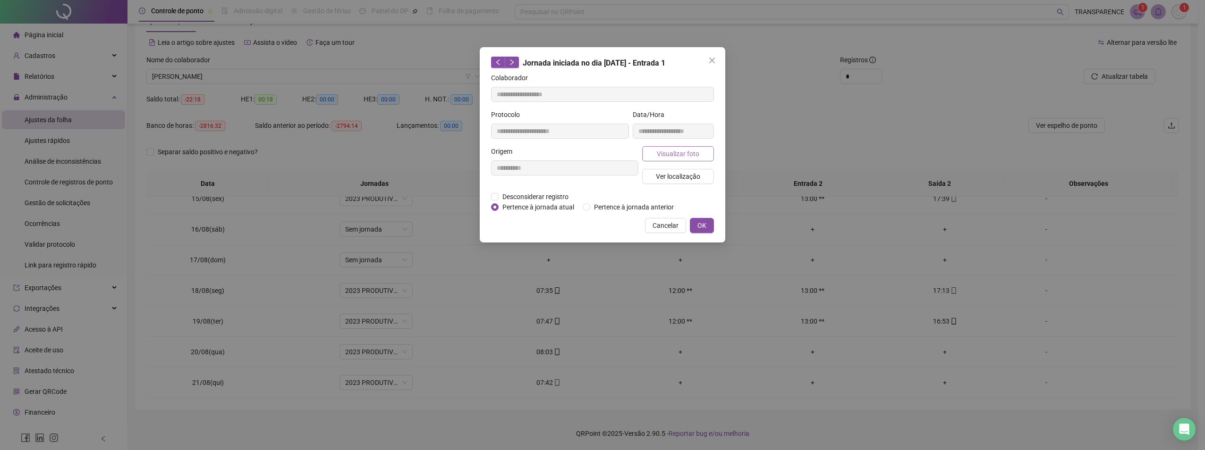
click at [682, 156] on span "Visualizar foto" at bounding box center [678, 154] width 42 height 10
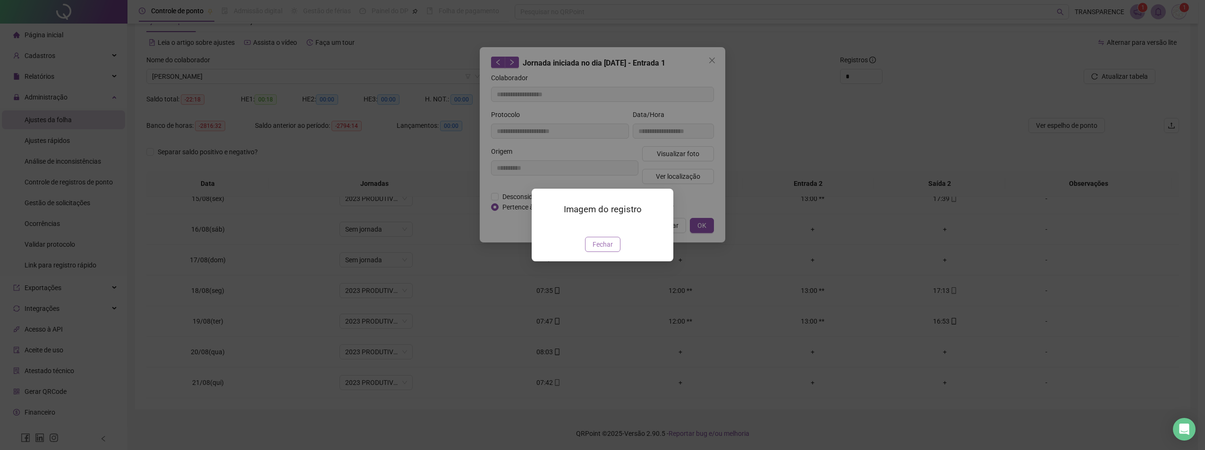
drag, startPoint x: 602, startPoint y: 290, endPoint x: 602, endPoint y: 296, distance: 6.1
click at [602, 261] on div "Imagem do registro Fechar" at bounding box center [603, 225] width 142 height 72
drag, startPoint x: 603, startPoint y: 296, endPoint x: 607, endPoint y: 284, distance: 12.5
click at [603, 250] on span "Fechar" at bounding box center [603, 244] width 20 height 10
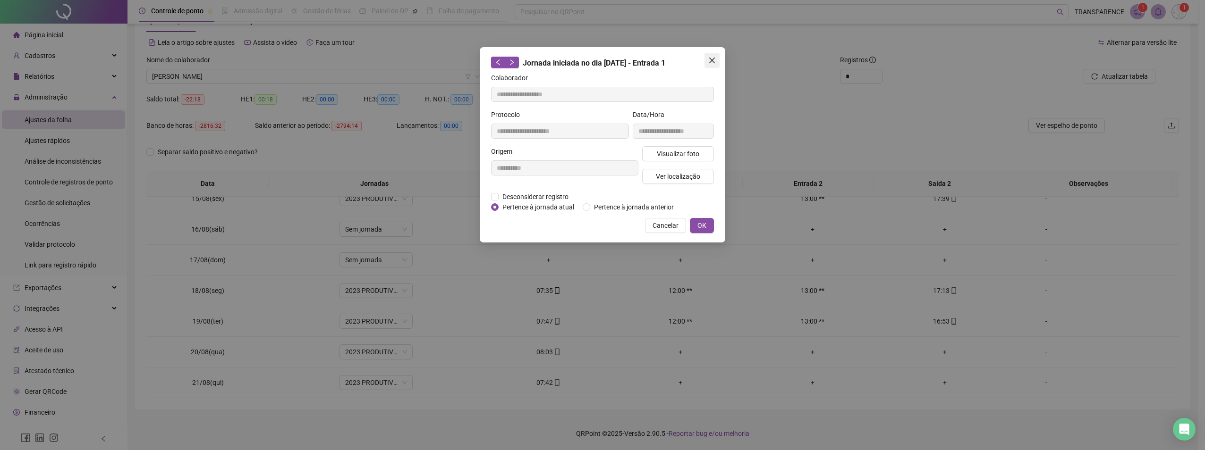
click at [714, 57] on icon "close" at bounding box center [712, 61] width 8 height 8
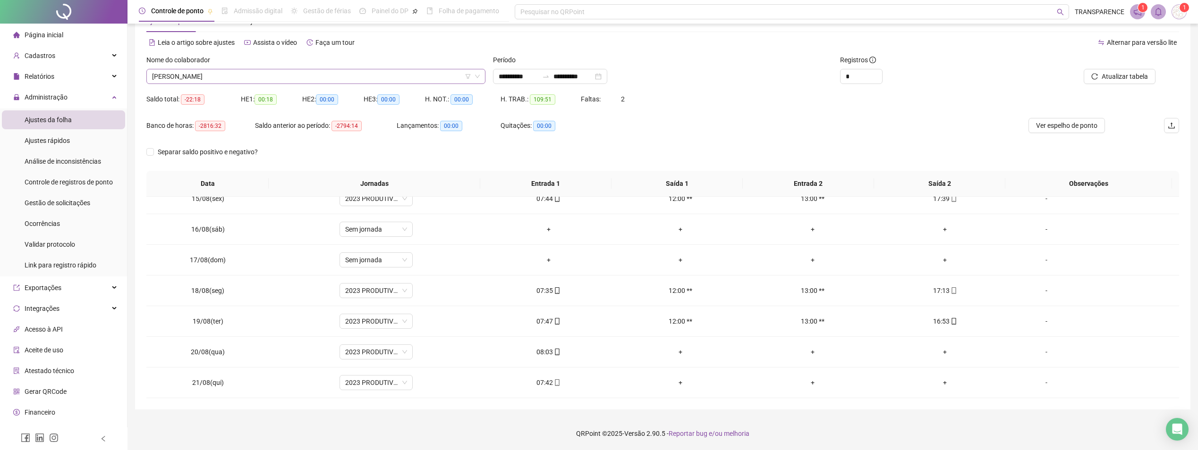
click at [409, 83] on div "Nome do colaborador [PERSON_NAME]" at bounding box center [316, 73] width 347 height 37
drag, startPoint x: 409, startPoint y: 83, endPoint x: 414, endPoint y: 73, distance: 11.4
click at [411, 75] on span "[PERSON_NAME]" at bounding box center [316, 76] width 328 height 14
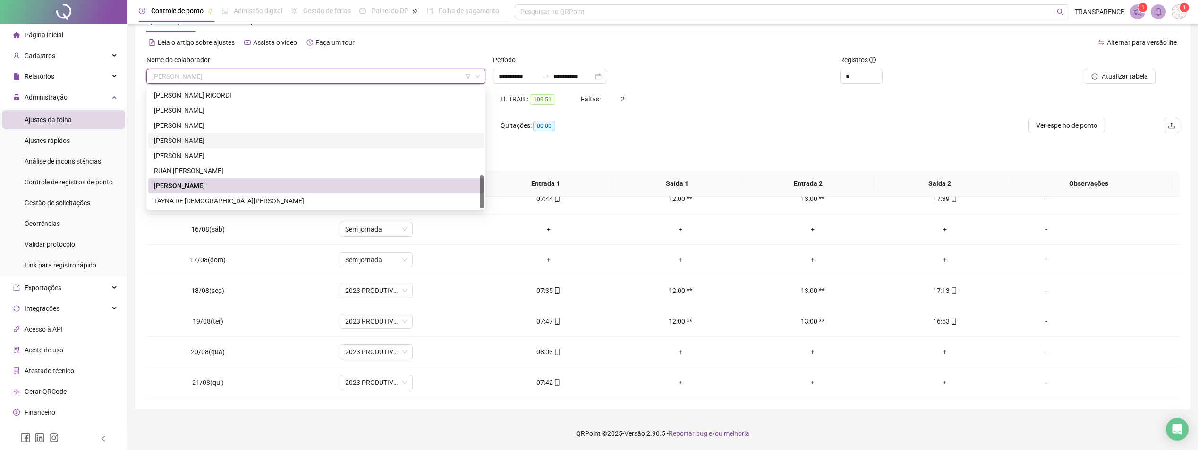
scroll to position [223, 0]
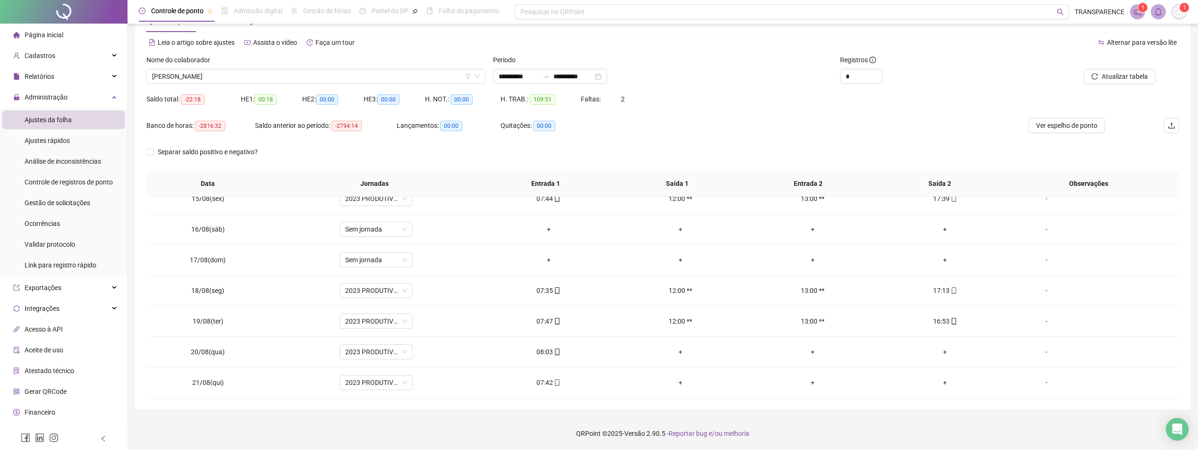
click at [802, 120] on div "Banco de horas: -2816:32 Saldo anterior ao período: -2794:14 Lançamentos: 00:00…" at bounding box center [533, 131] width 774 height 26
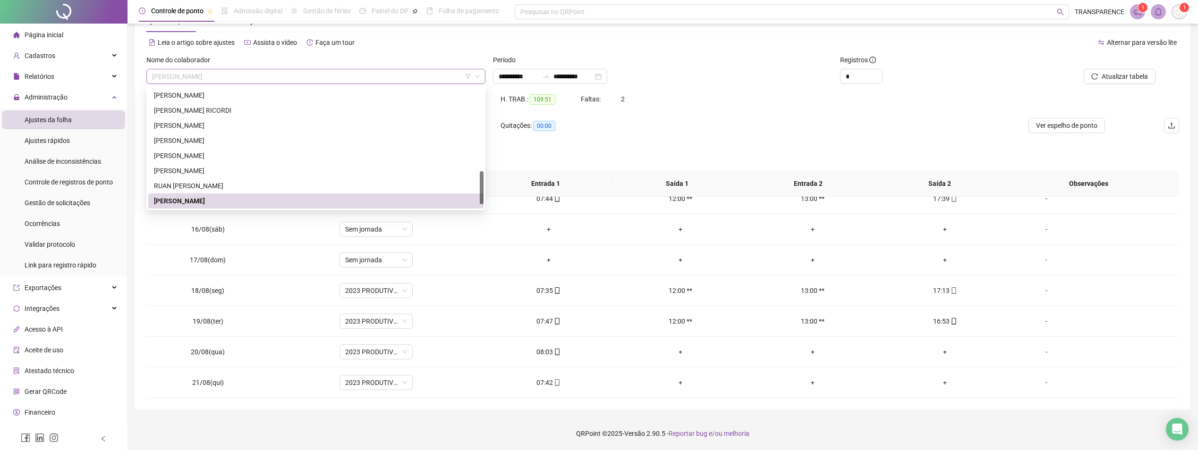
click at [280, 82] on span "[PERSON_NAME]" at bounding box center [316, 76] width 328 height 14
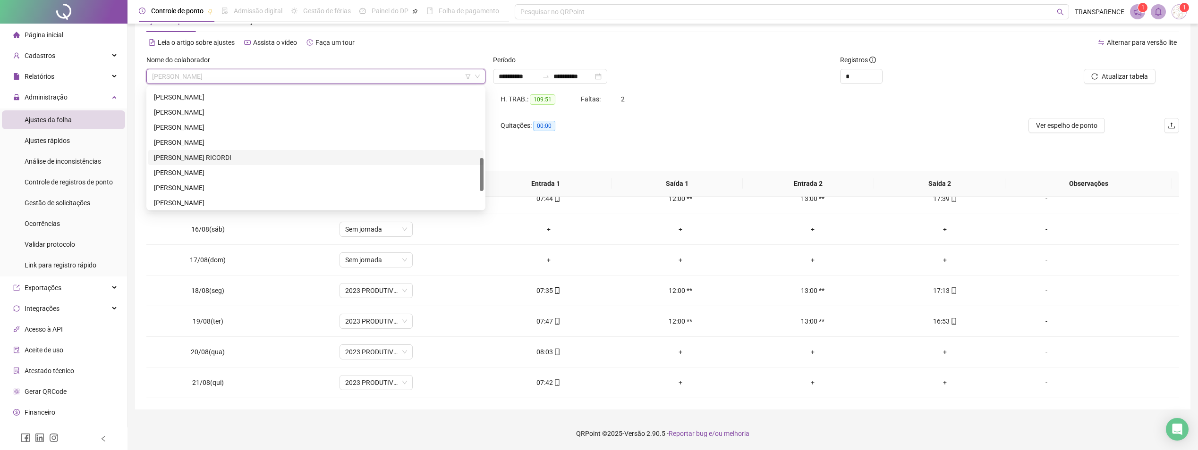
scroll to position [161, 0]
click at [206, 144] on div "[PERSON_NAME]" at bounding box center [316, 146] width 324 height 10
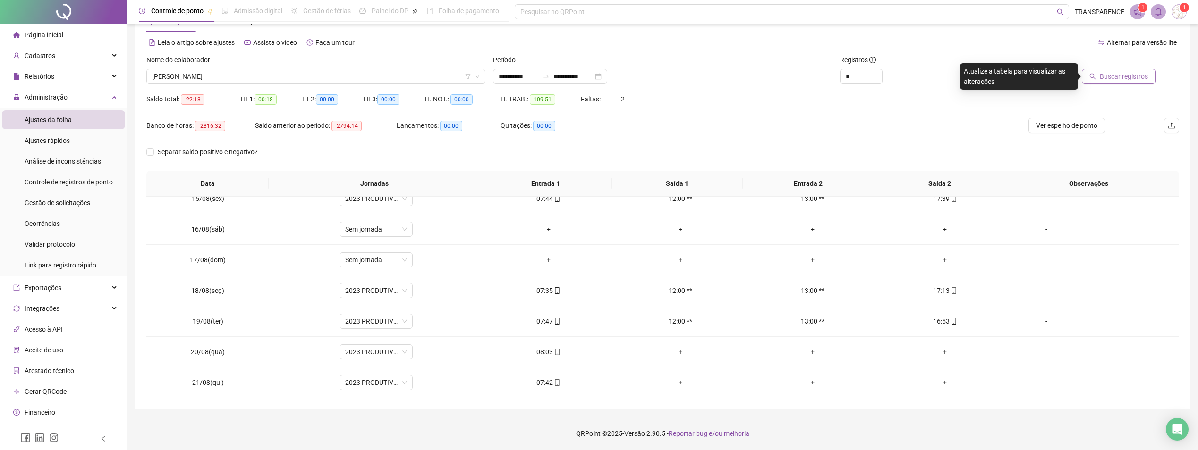
click at [1133, 72] on span "Buscar registros" at bounding box center [1124, 76] width 48 height 10
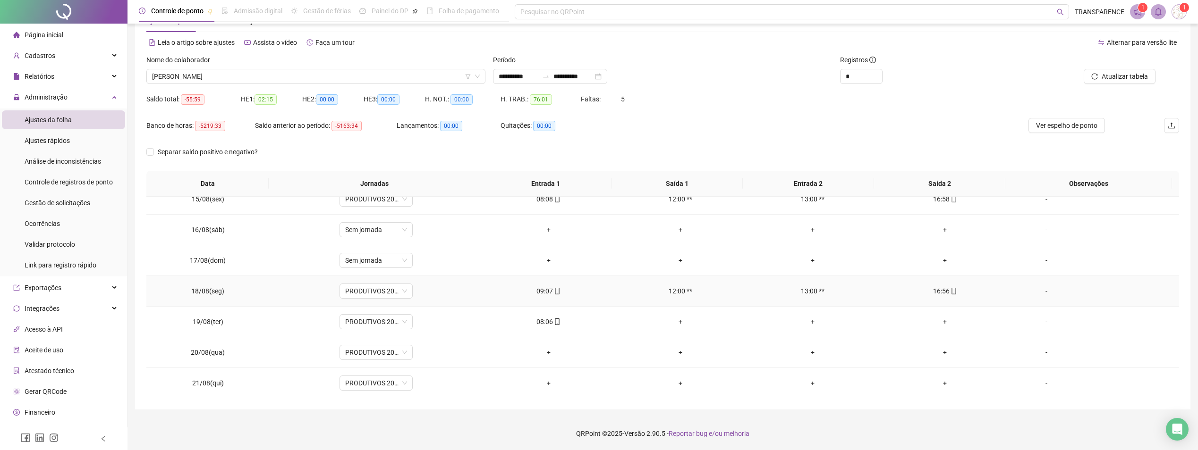
scroll to position [443, 0]
click at [340, 81] on div "Nome do colaborador [PERSON_NAME]" at bounding box center [316, 73] width 347 height 37
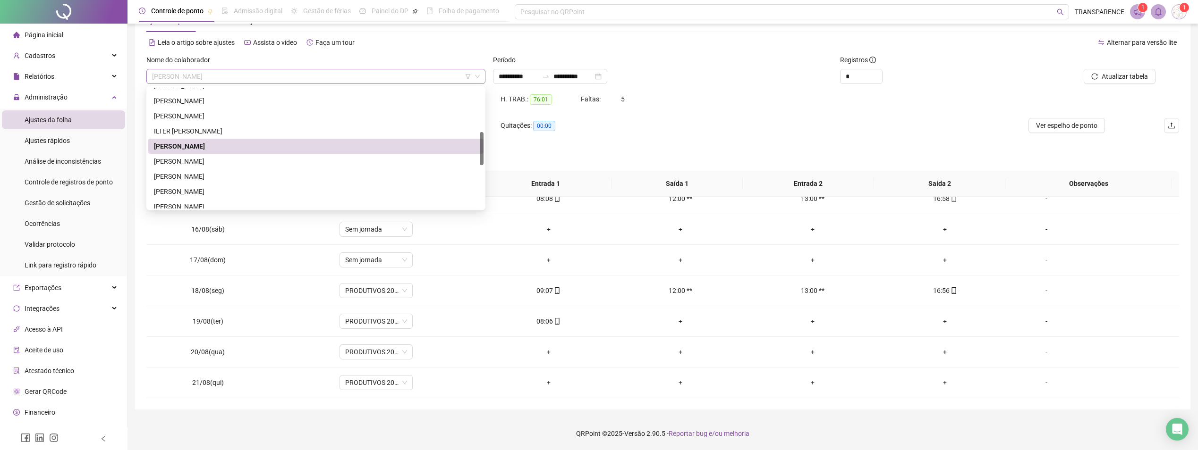
click at [342, 77] on span "[PERSON_NAME]" at bounding box center [316, 76] width 328 height 14
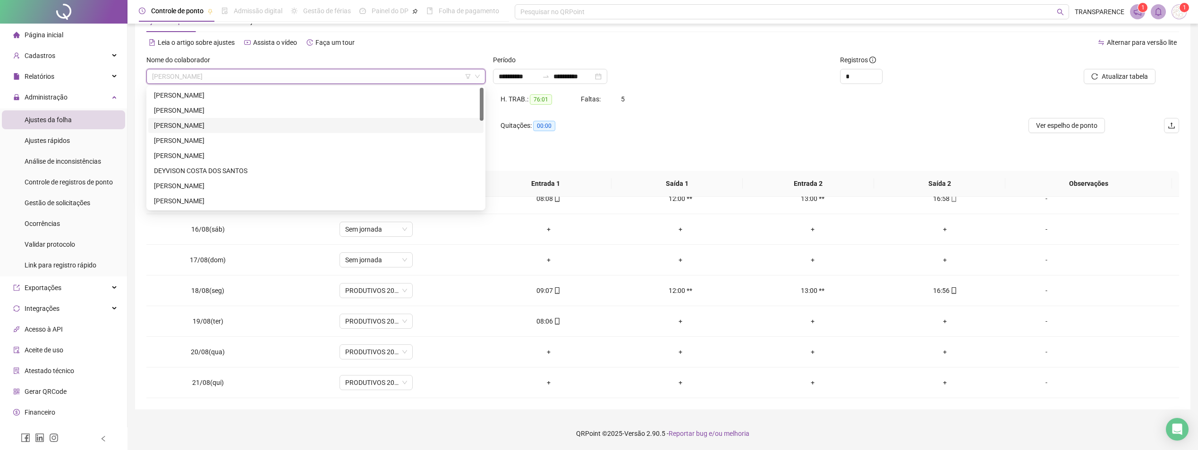
scroll to position [0, 0]
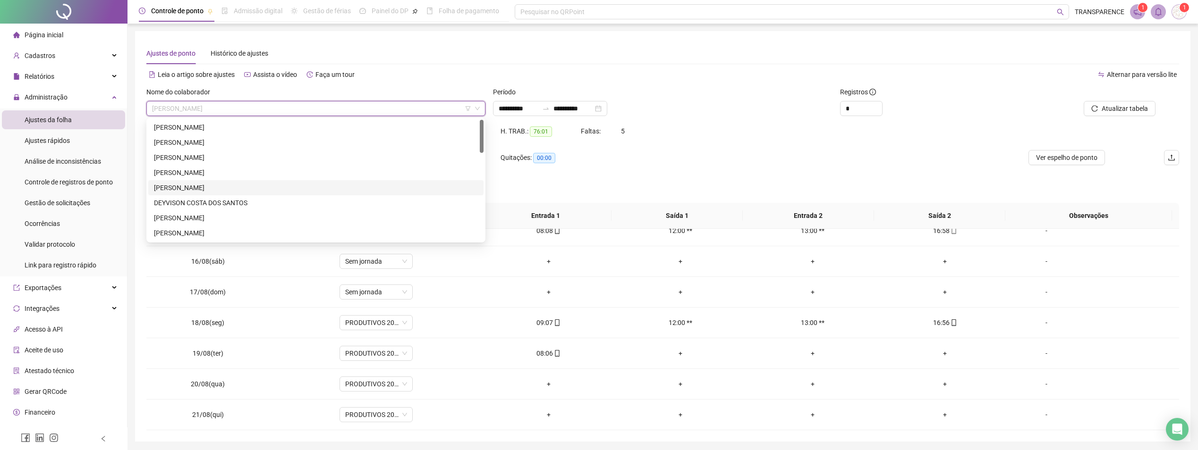
click at [790, 174] on div "Banco de horas: -5219:33 Saldo anterior ao período: -5163:34 Lançamentos: 00:00…" at bounding box center [533, 163] width 774 height 26
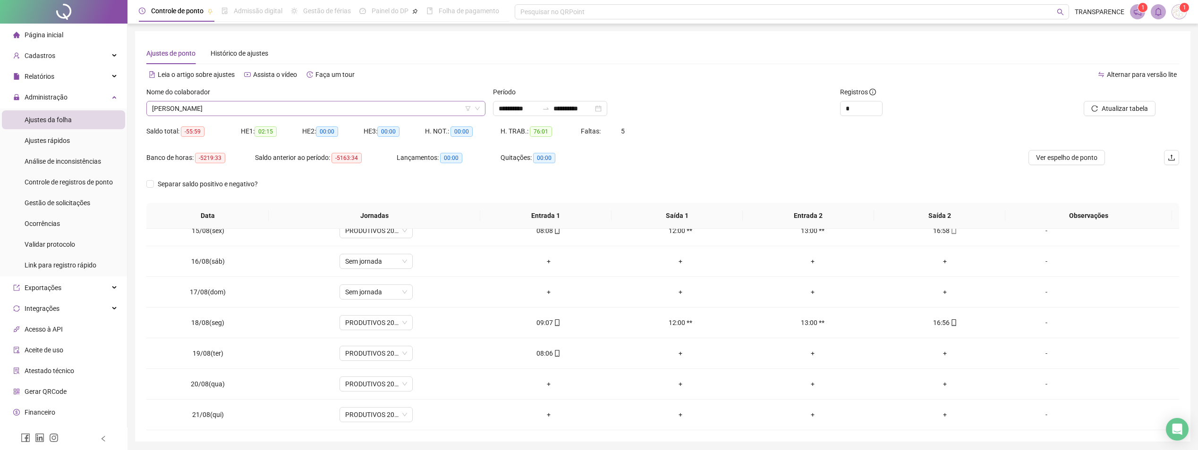
click at [312, 105] on span "[PERSON_NAME]" at bounding box center [316, 109] width 328 height 14
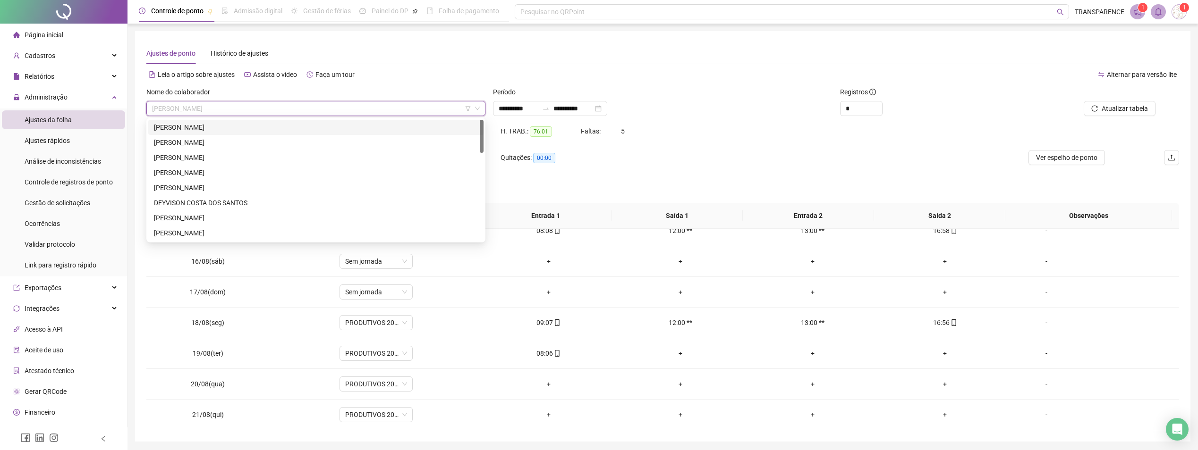
click at [255, 134] on div "[PERSON_NAME]" at bounding box center [315, 127] width 335 height 15
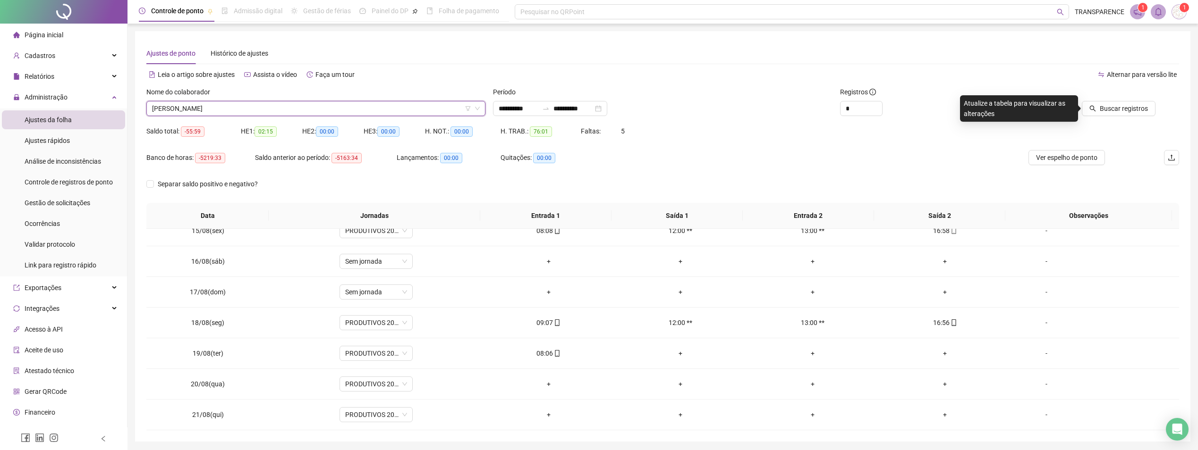
click at [430, 102] on span "[PERSON_NAME]" at bounding box center [316, 109] width 328 height 14
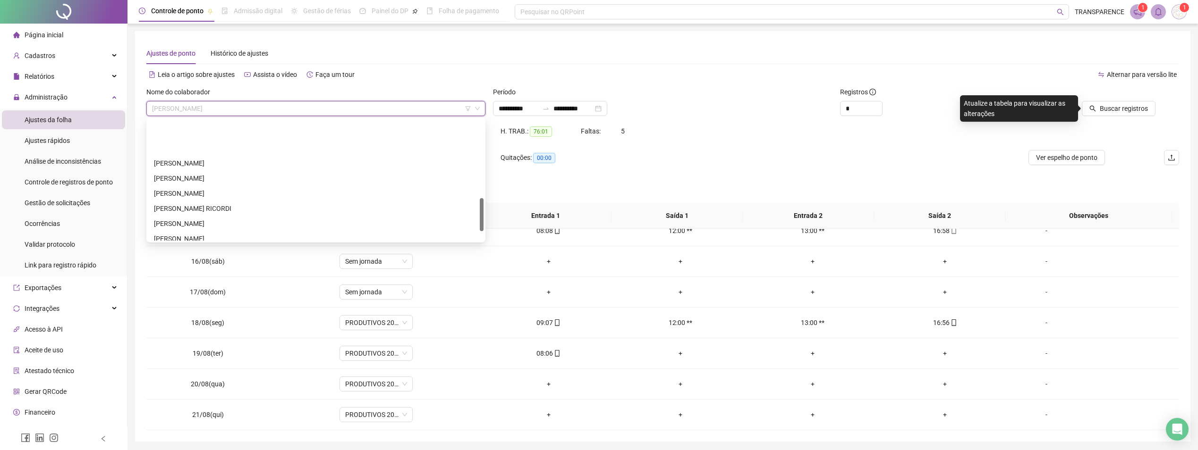
scroll to position [317, 0]
click at [237, 216] on div "[PERSON_NAME]" at bounding box center [316, 218] width 324 height 10
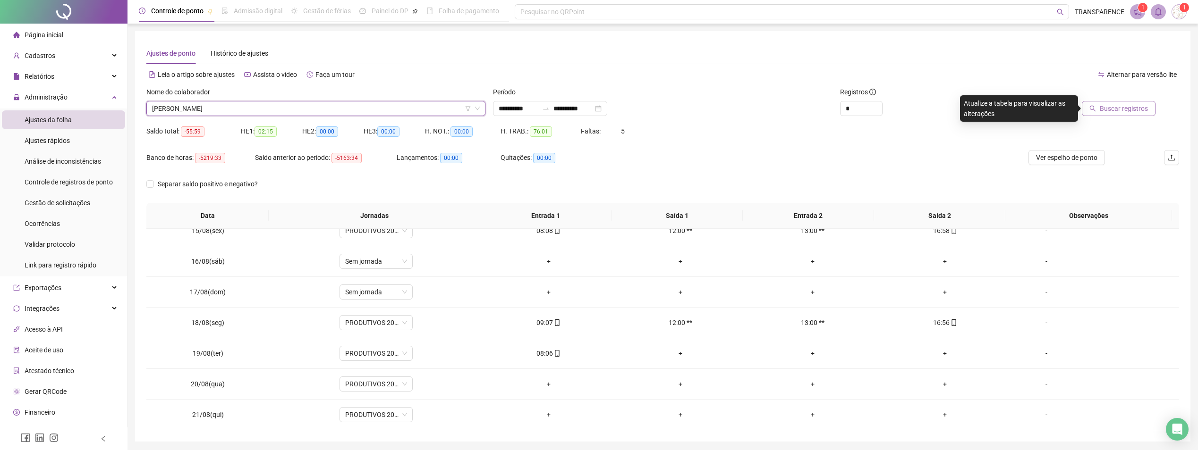
click at [1126, 103] on span "Buscar registros" at bounding box center [1124, 108] width 48 height 10
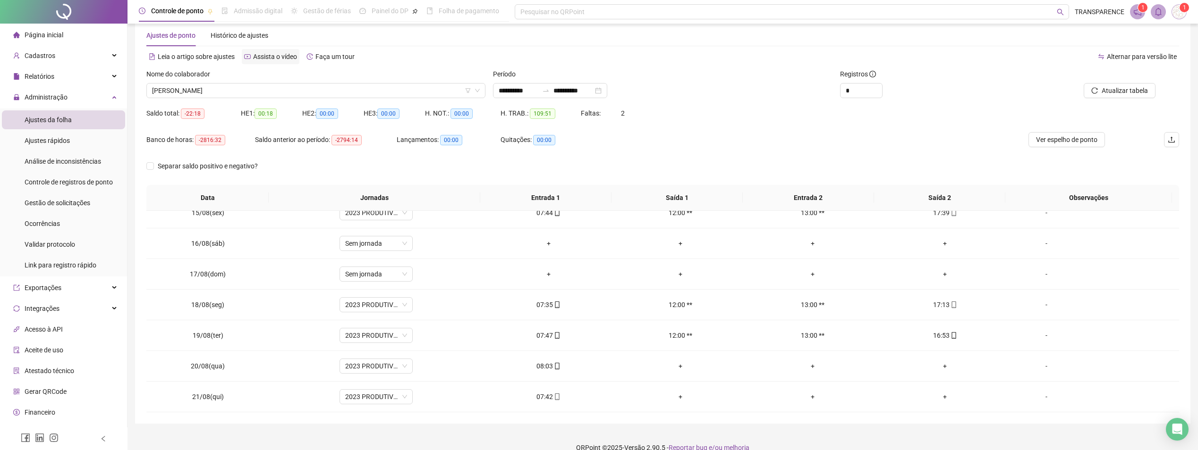
scroll to position [32, 0]
